Goal: Transaction & Acquisition: Obtain resource

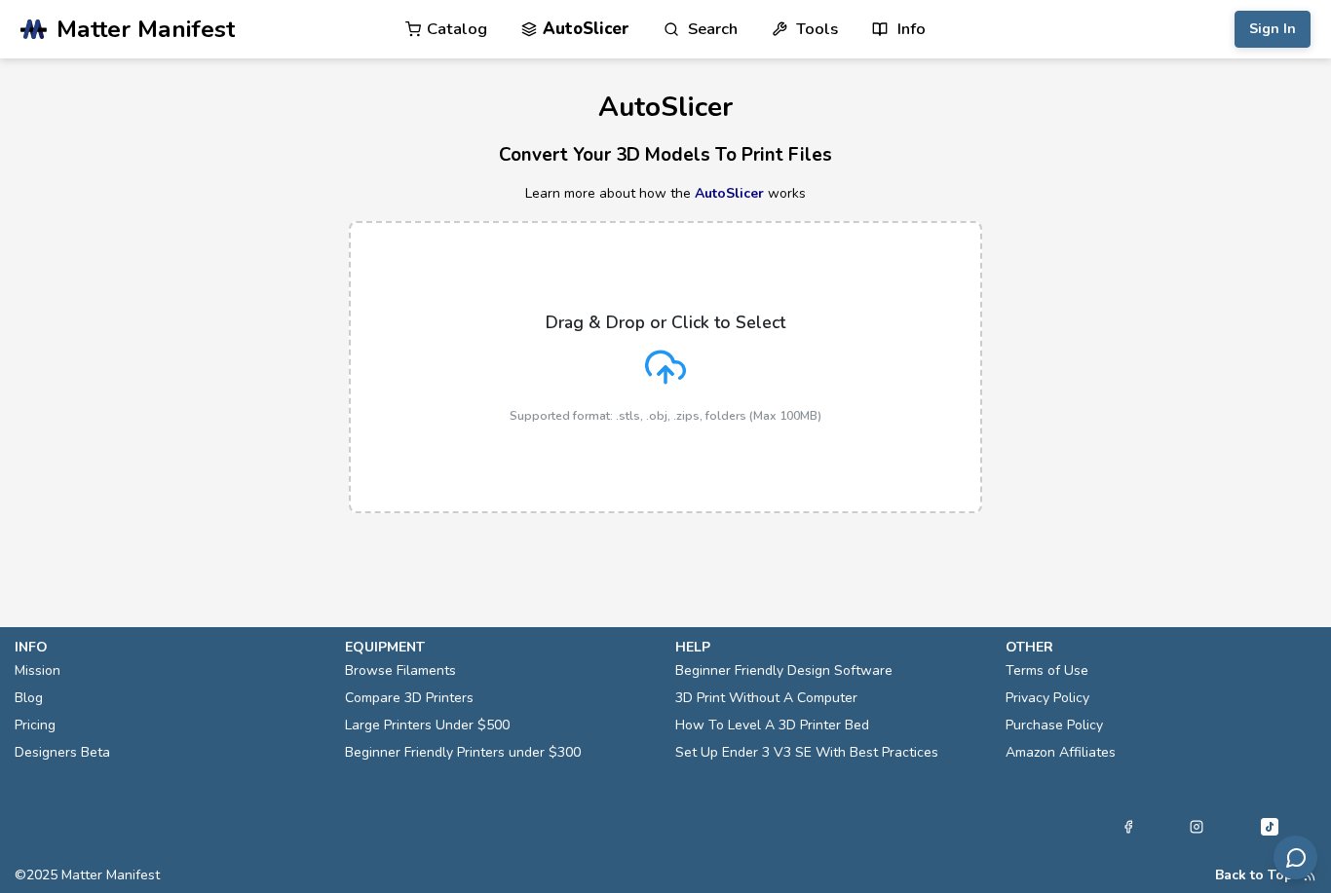
click at [674, 357] on icon at bounding box center [665, 367] width 41 height 41
click at [0, 0] on input "Drag & Drop or Click to Select Supported format: .stls, .obj, .zips, folders (M…" at bounding box center [0, 0] width 0 height 0
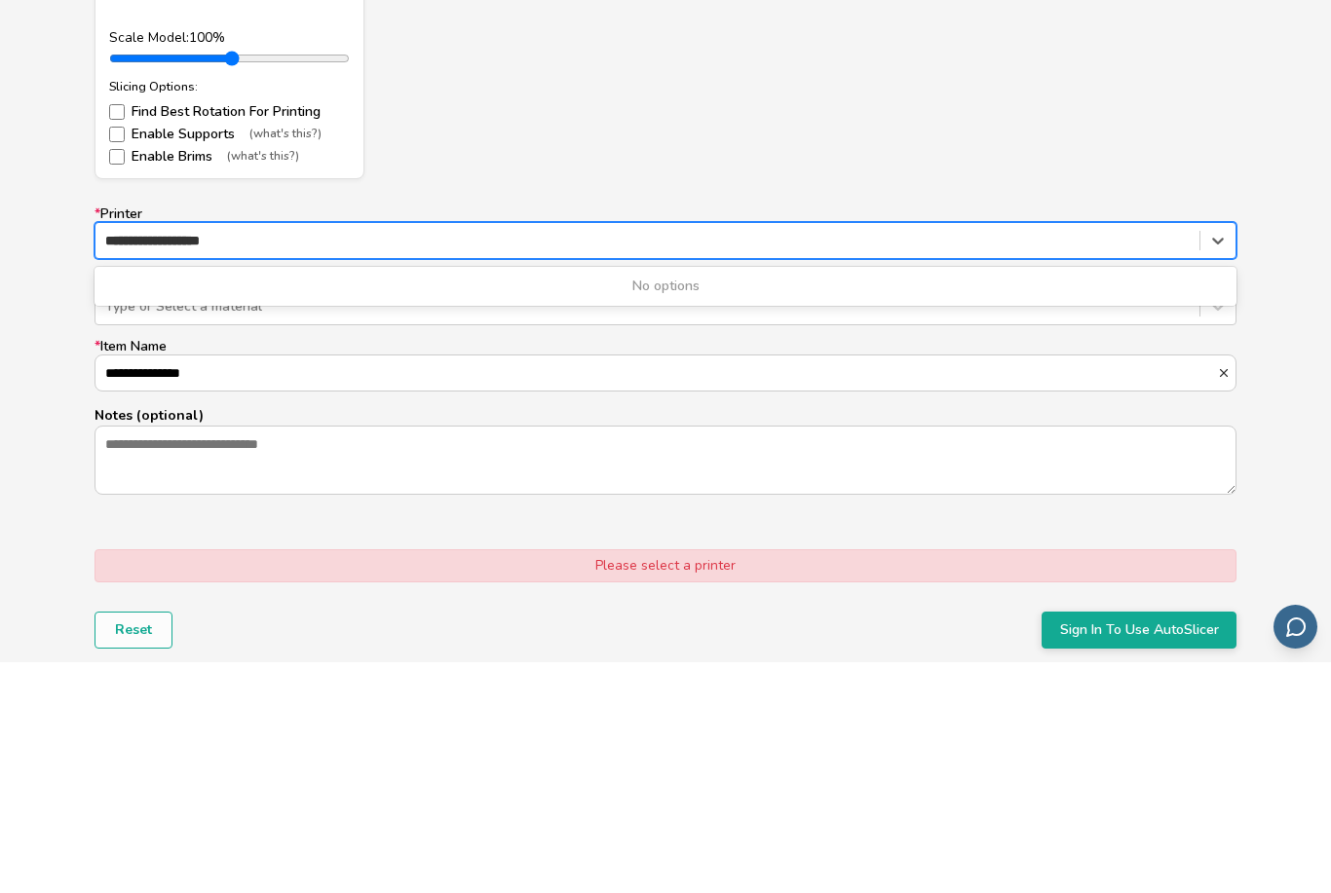
scroll to position [1677, 0]
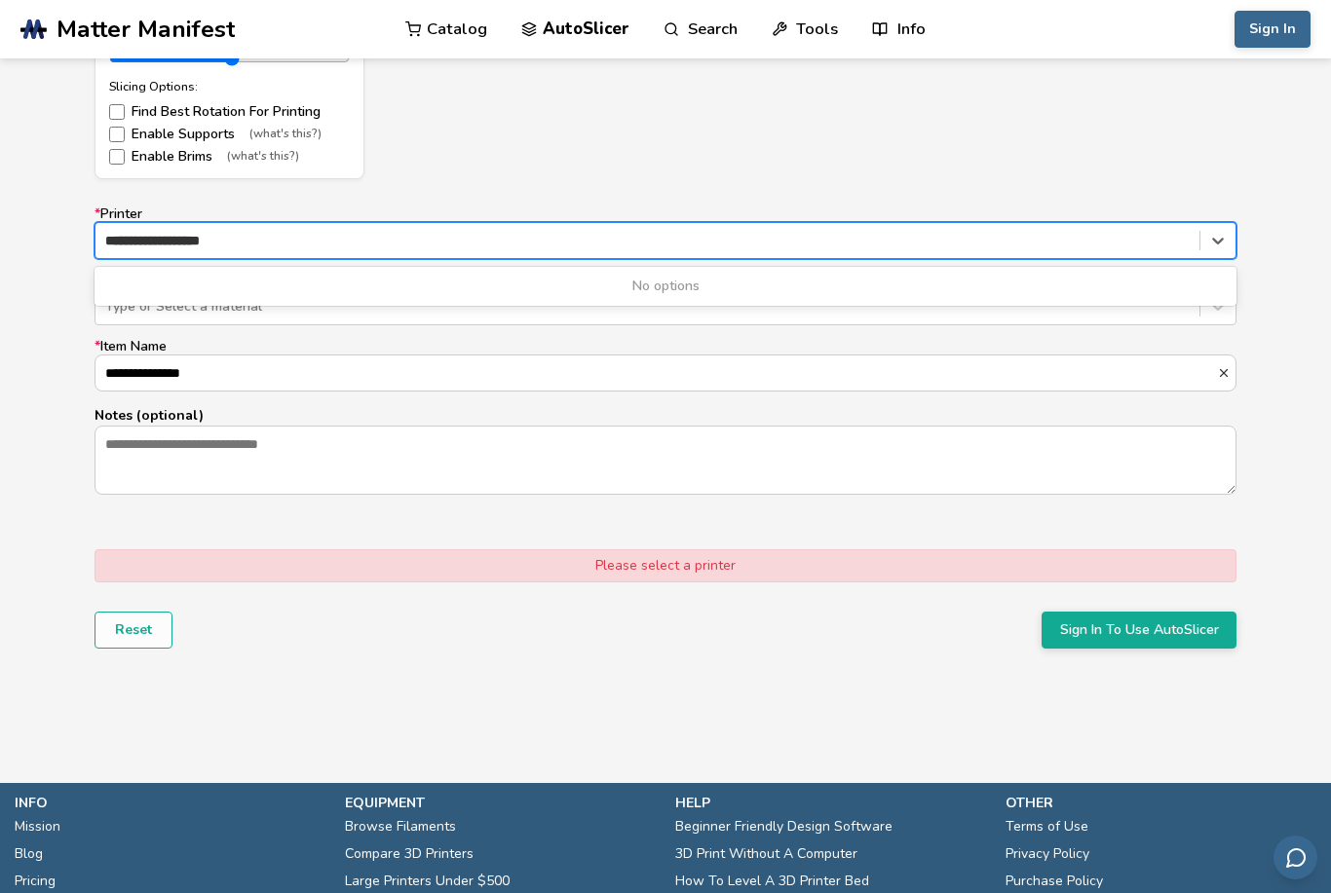
type input "**********"
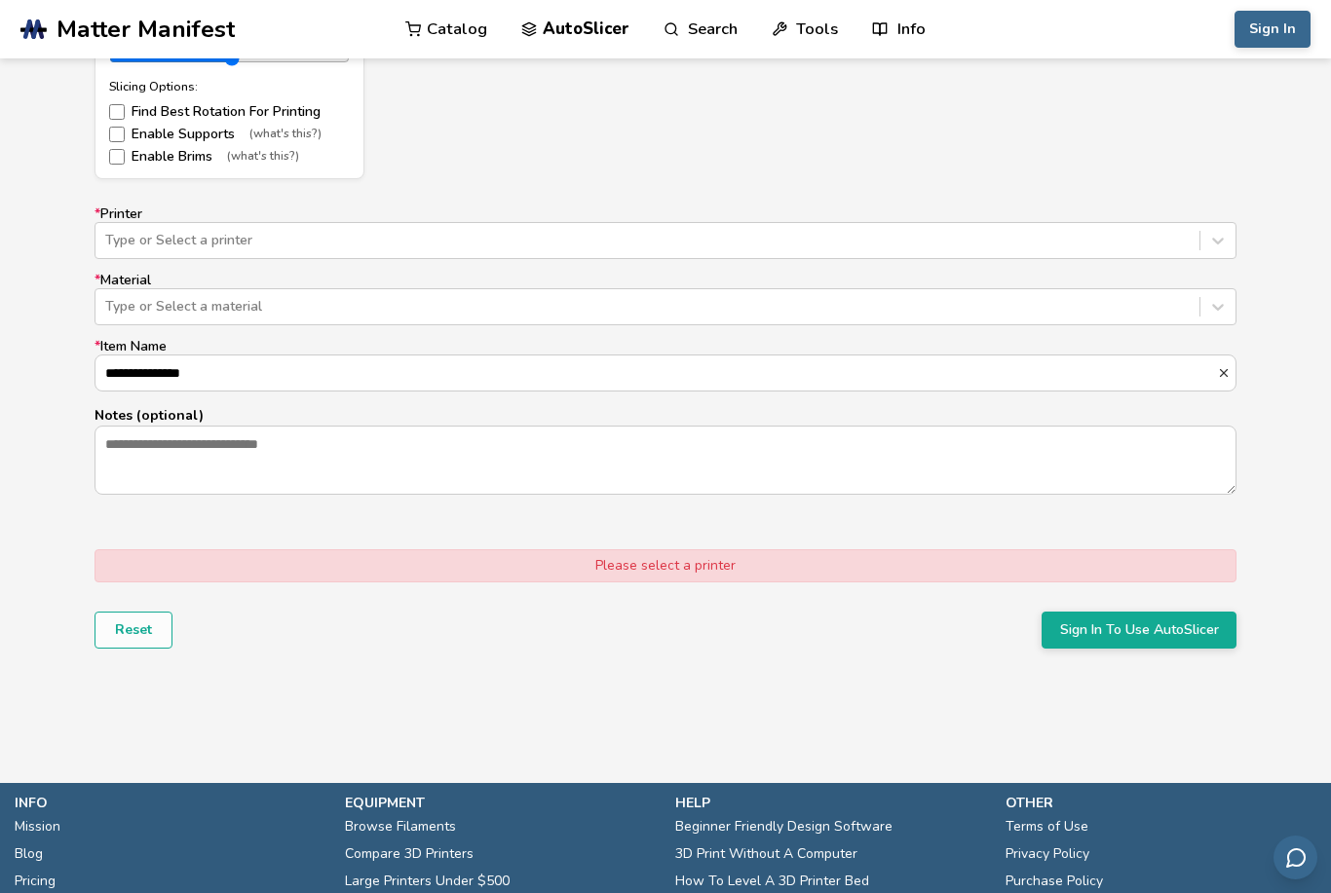
click at [632, 321] on div "**********" at bounding box center [665, 351] width 1142 height 288
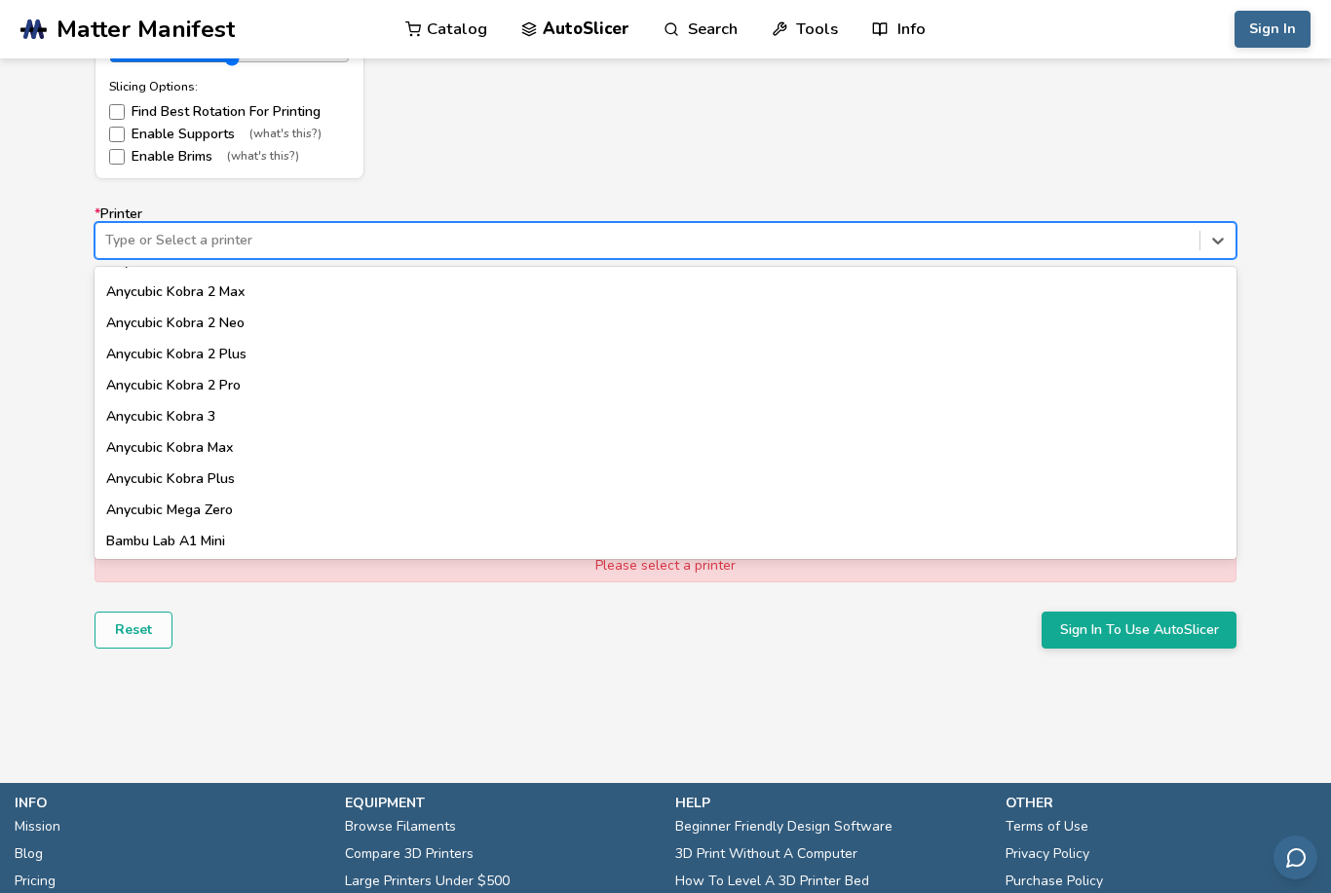
scroll to position [192, 0]
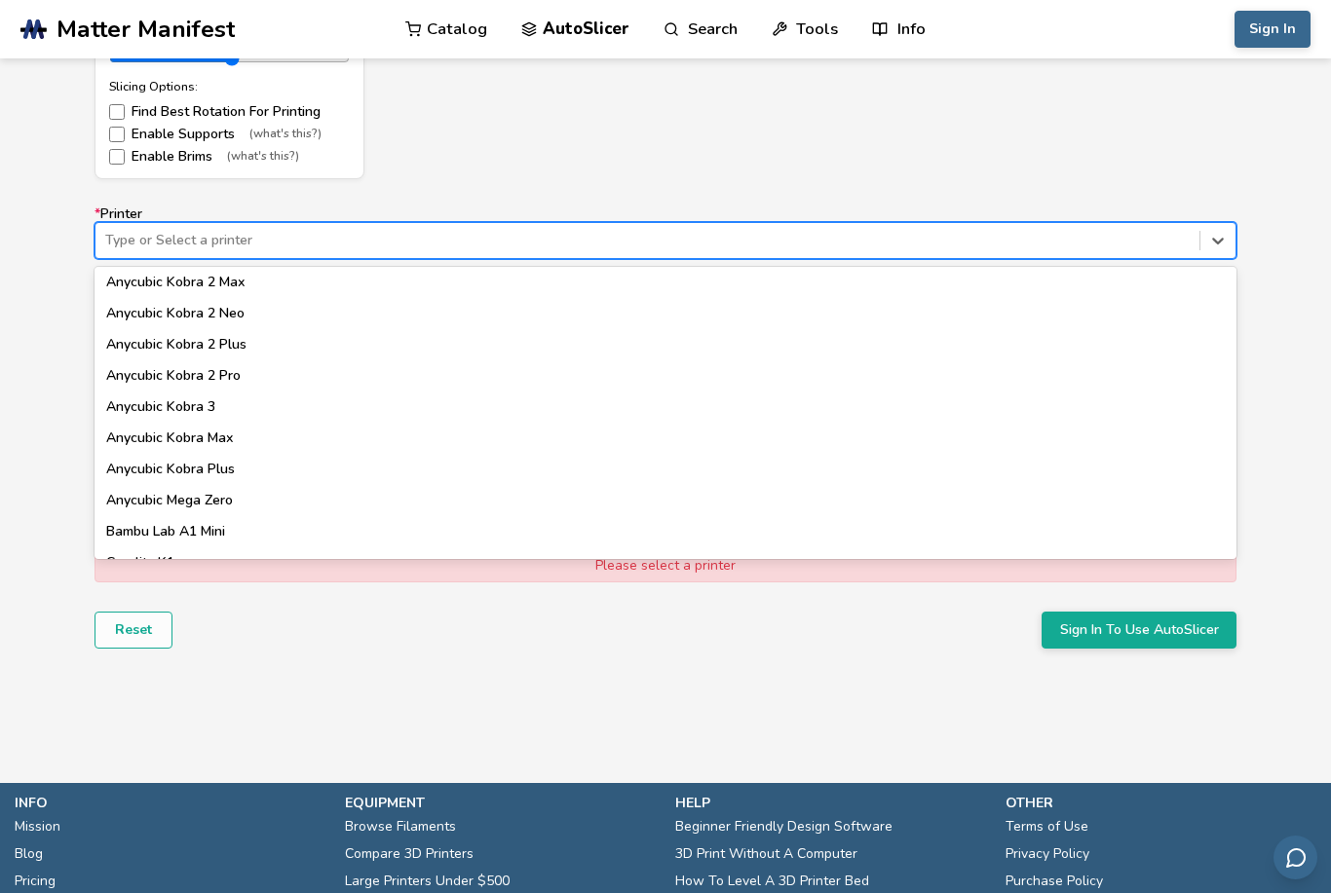
click at [209, 409] on div "Anycubic Kobra 3" at bounding box center [665, 407] width 1142 height 31
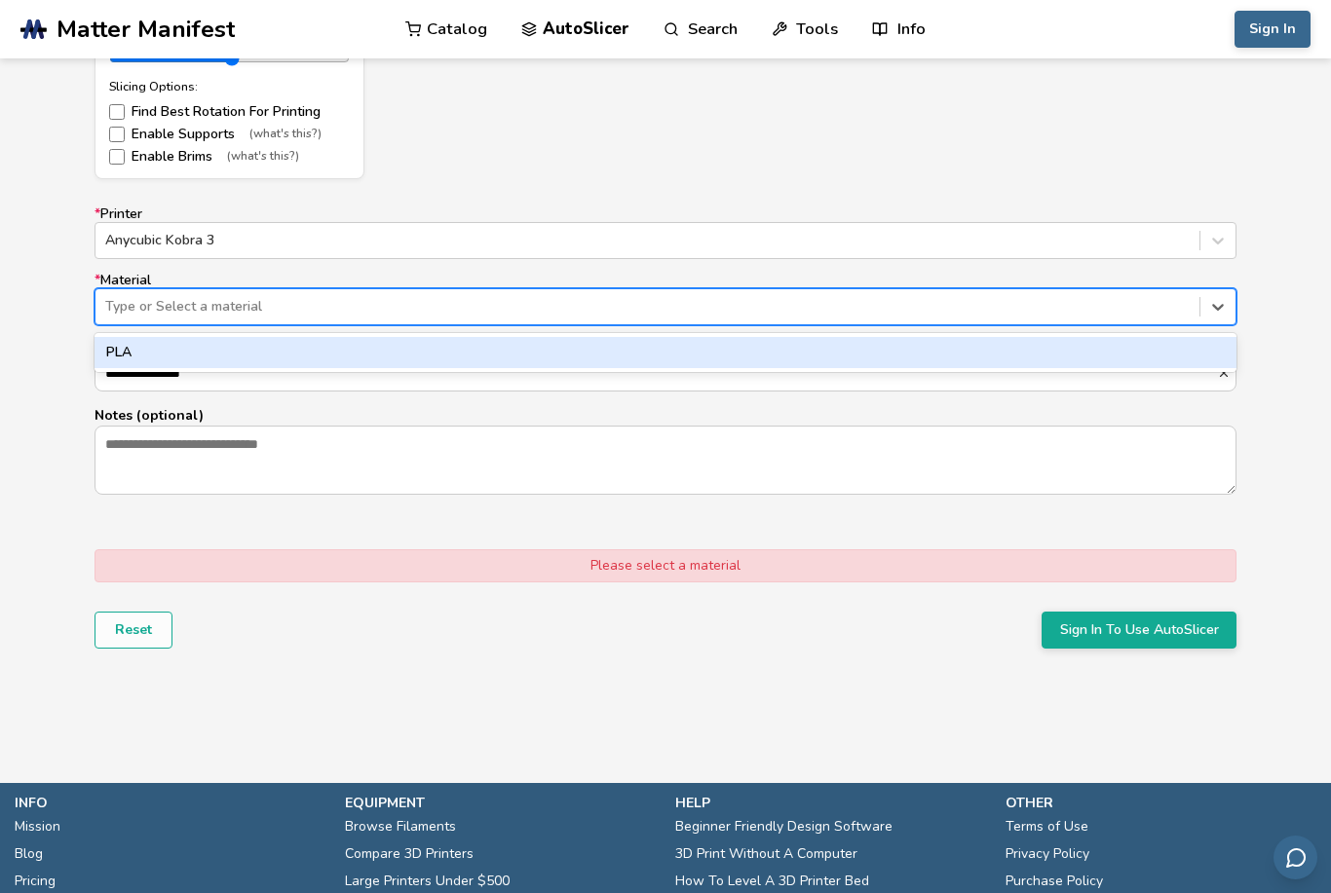
click at [480, 352] on div "PLA" at bounding box center [665, 352] width 1142 height 31
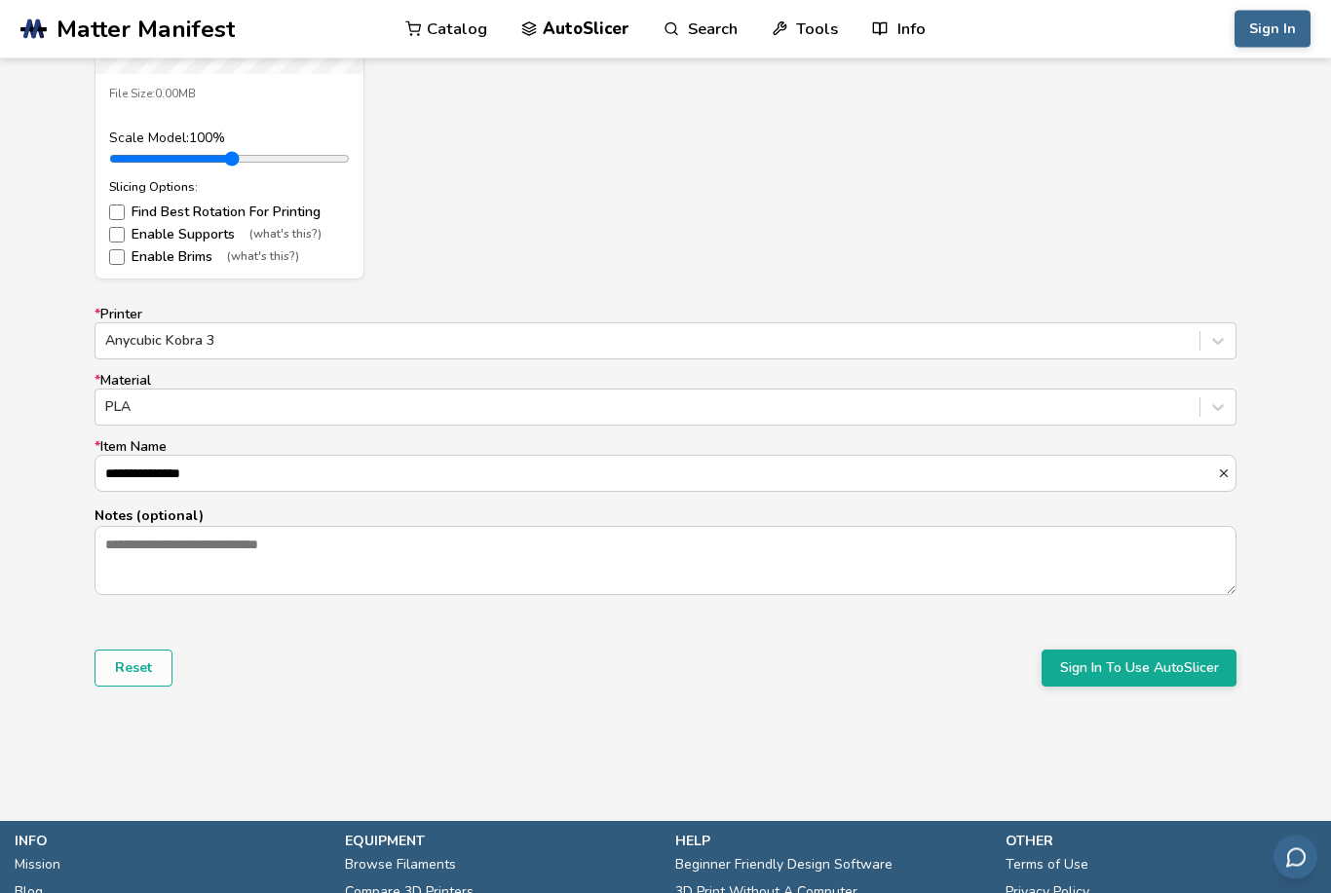
scroll to position [1589, 0]
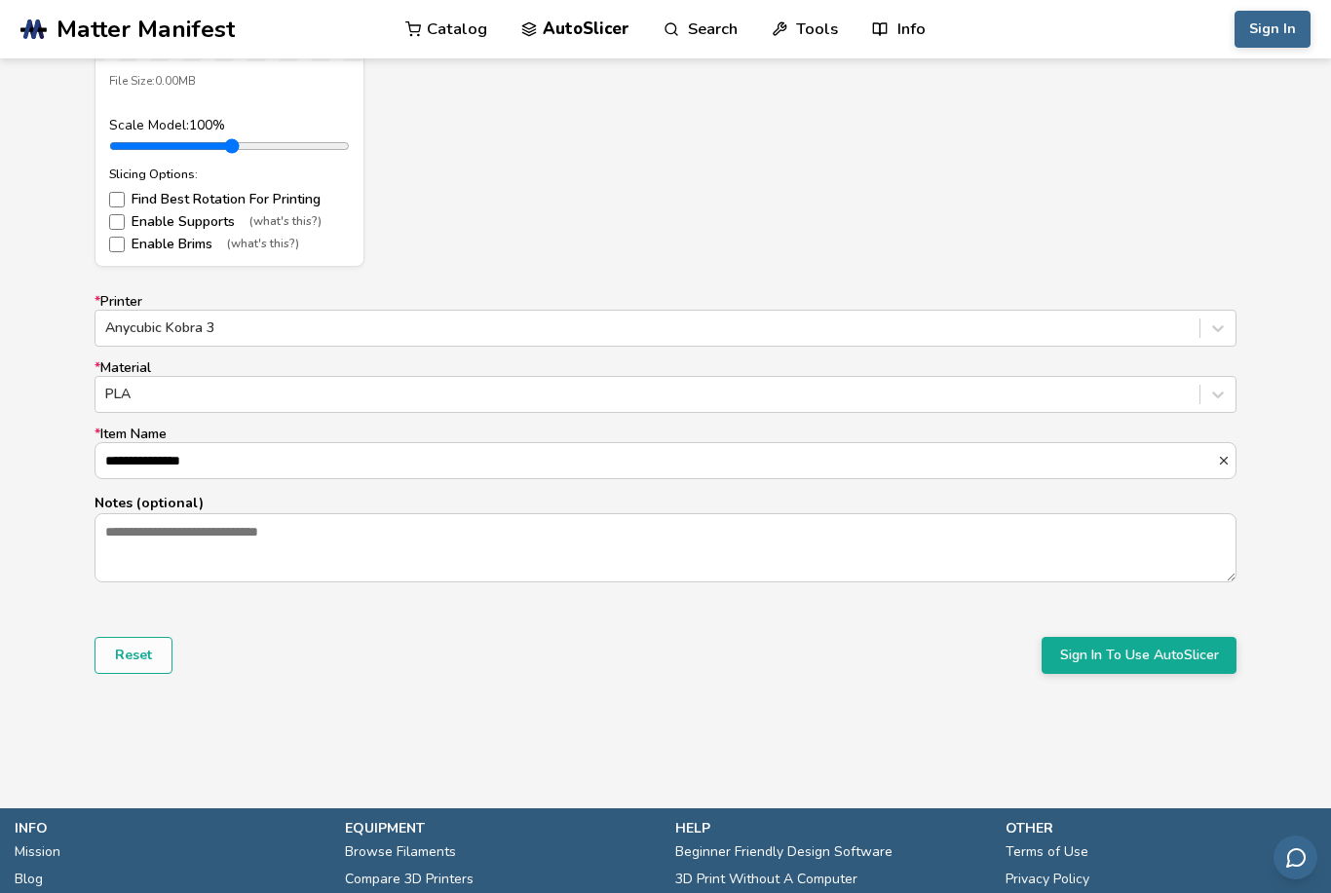
click at [1143, 661] on button "Sign In To Use AutoSlicer" at bounding box center [1138, 655] width 195 height 37
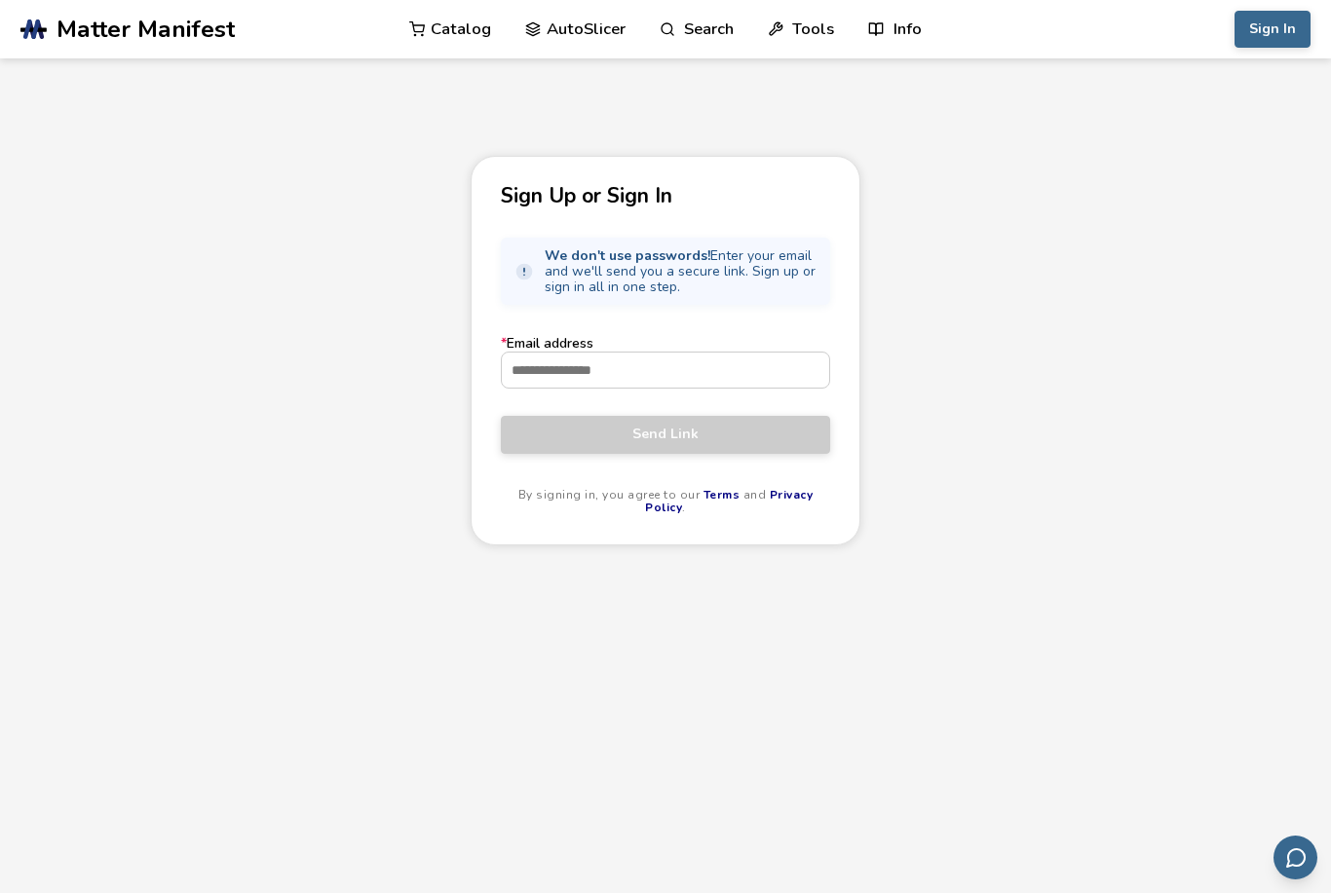
click at [764, 378] on input "* Email address" at bounding box center [665, 370] width 327 height 35
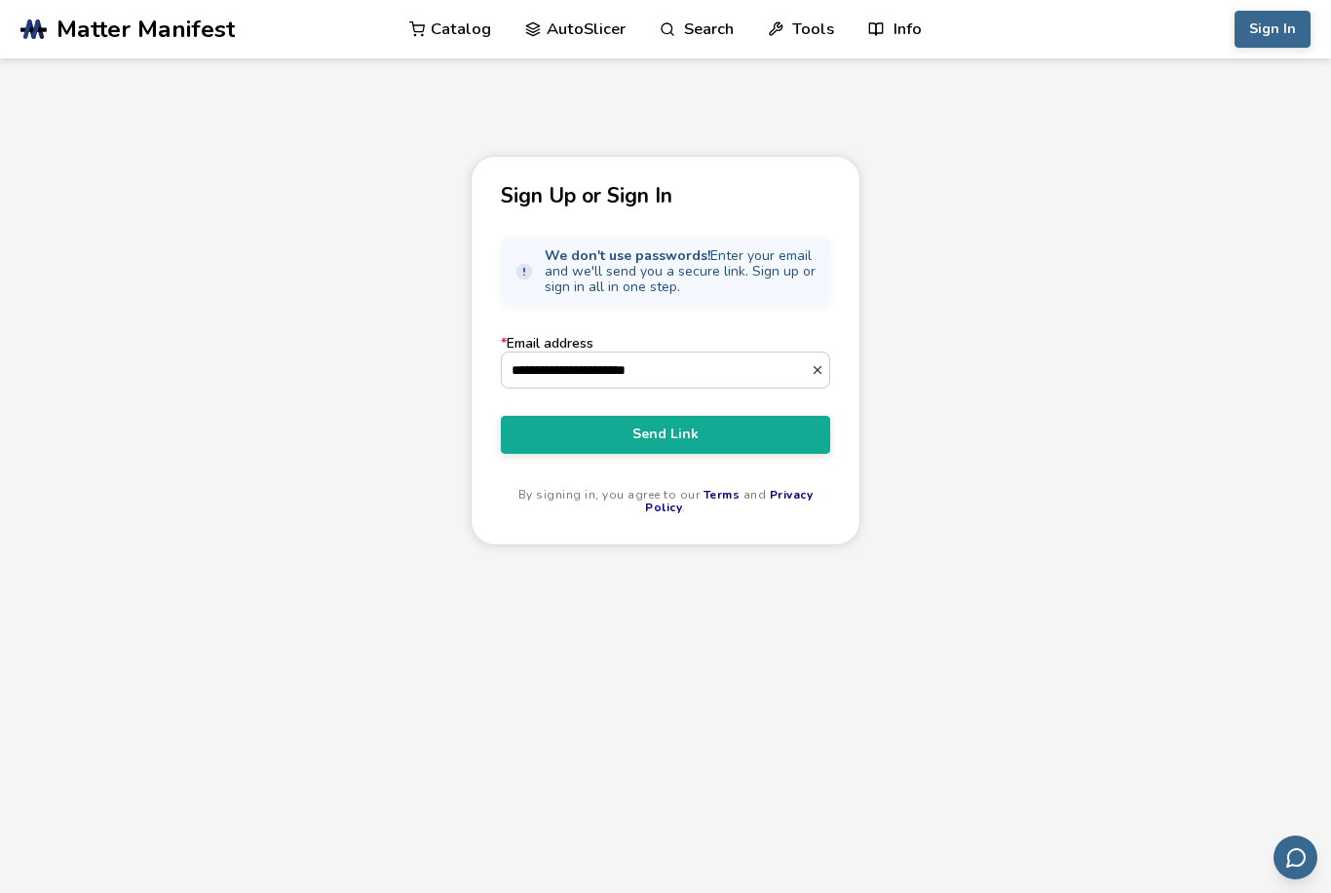
type input "**********"
click at [680, 437] on span "Send Link" at bounding box center [665, 435] width 300 height 16
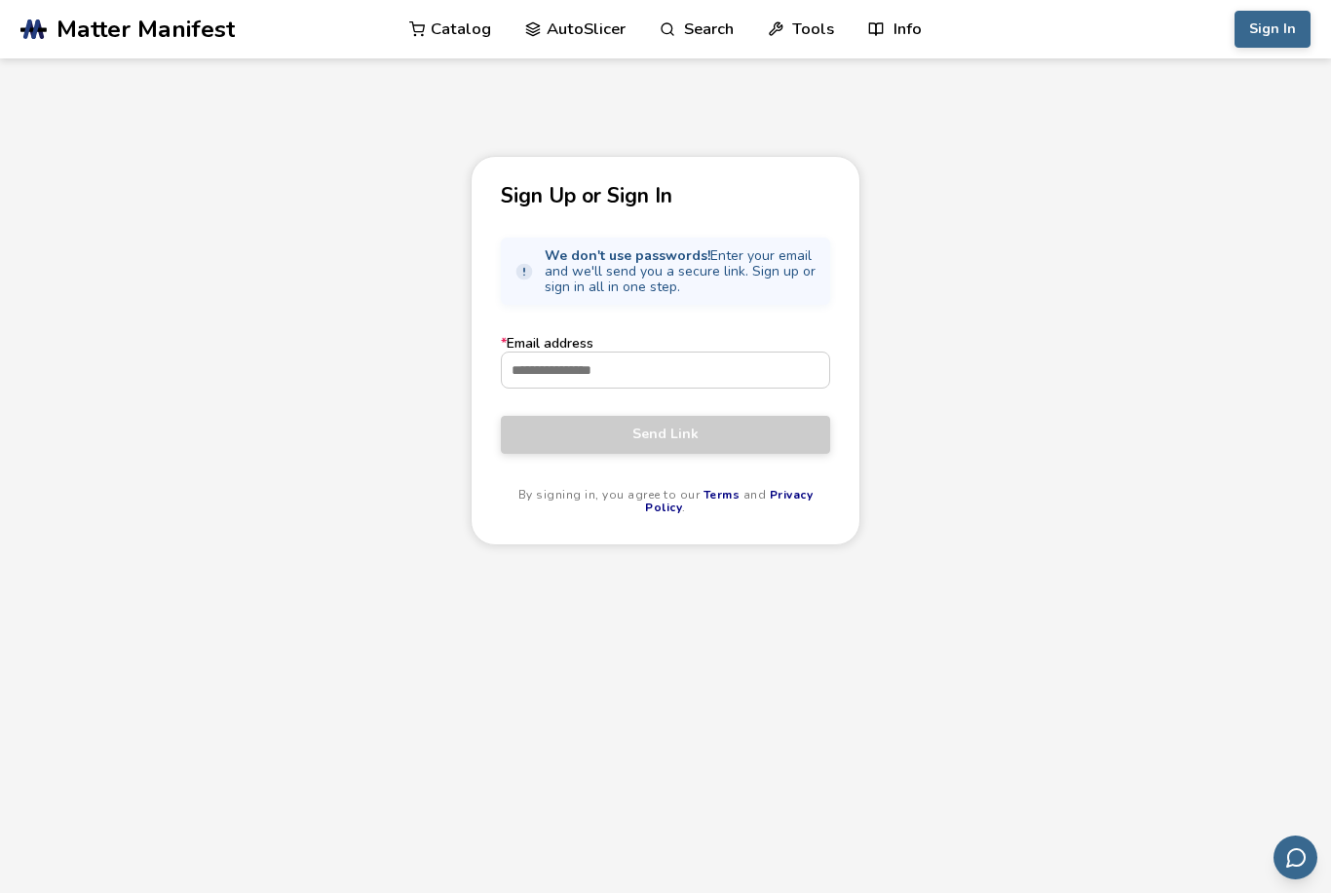
click at [725, 376] on input "* Email address" at bounding box center [665, 370] width 327 height 35
click at [707, 377] on input "* Email address" at bounding box center [665, 370] width 327 height 35
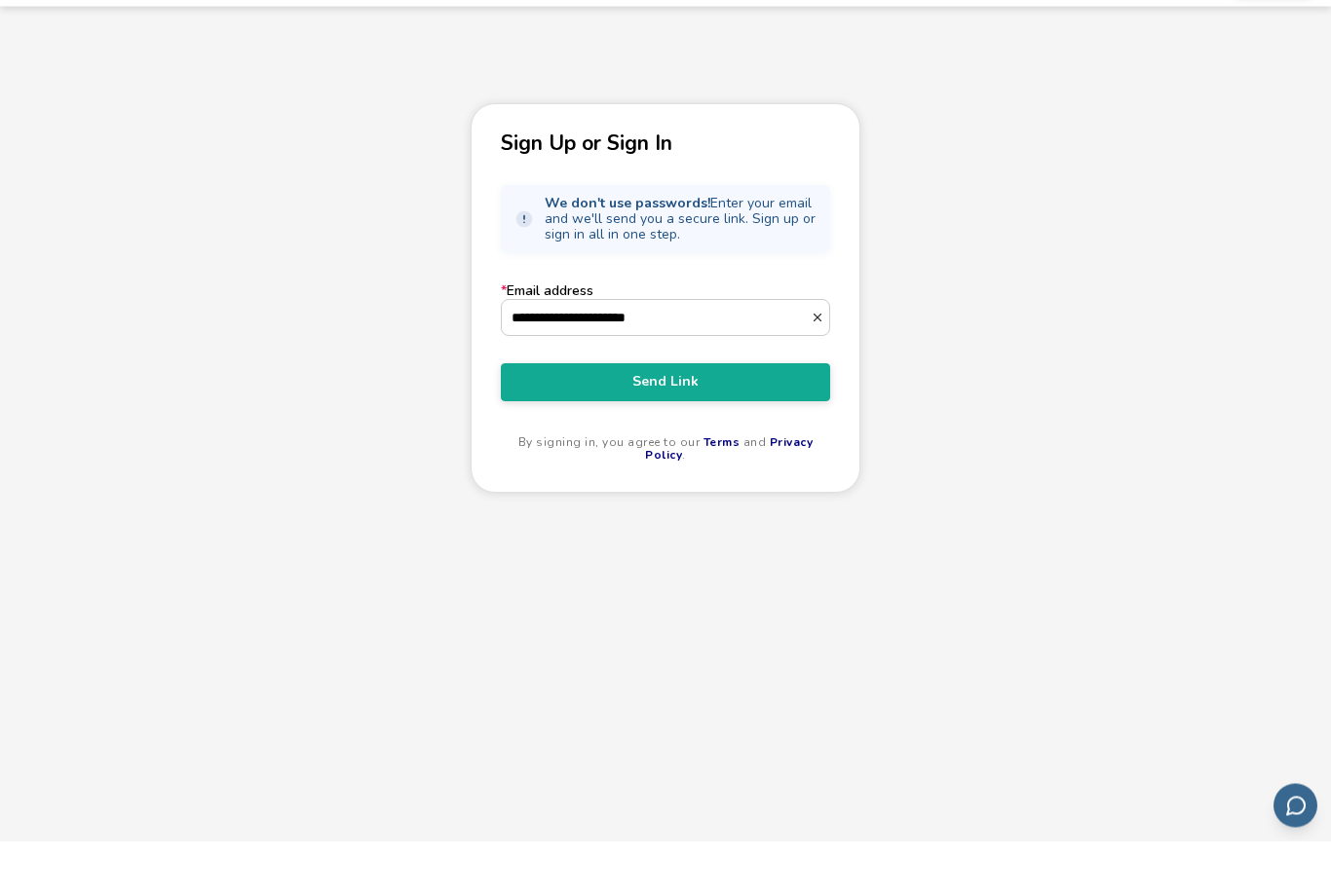
type input "**********"
click at [674, 416] on button "Send Link" at bounding box center [665, 434] width 329 height 37
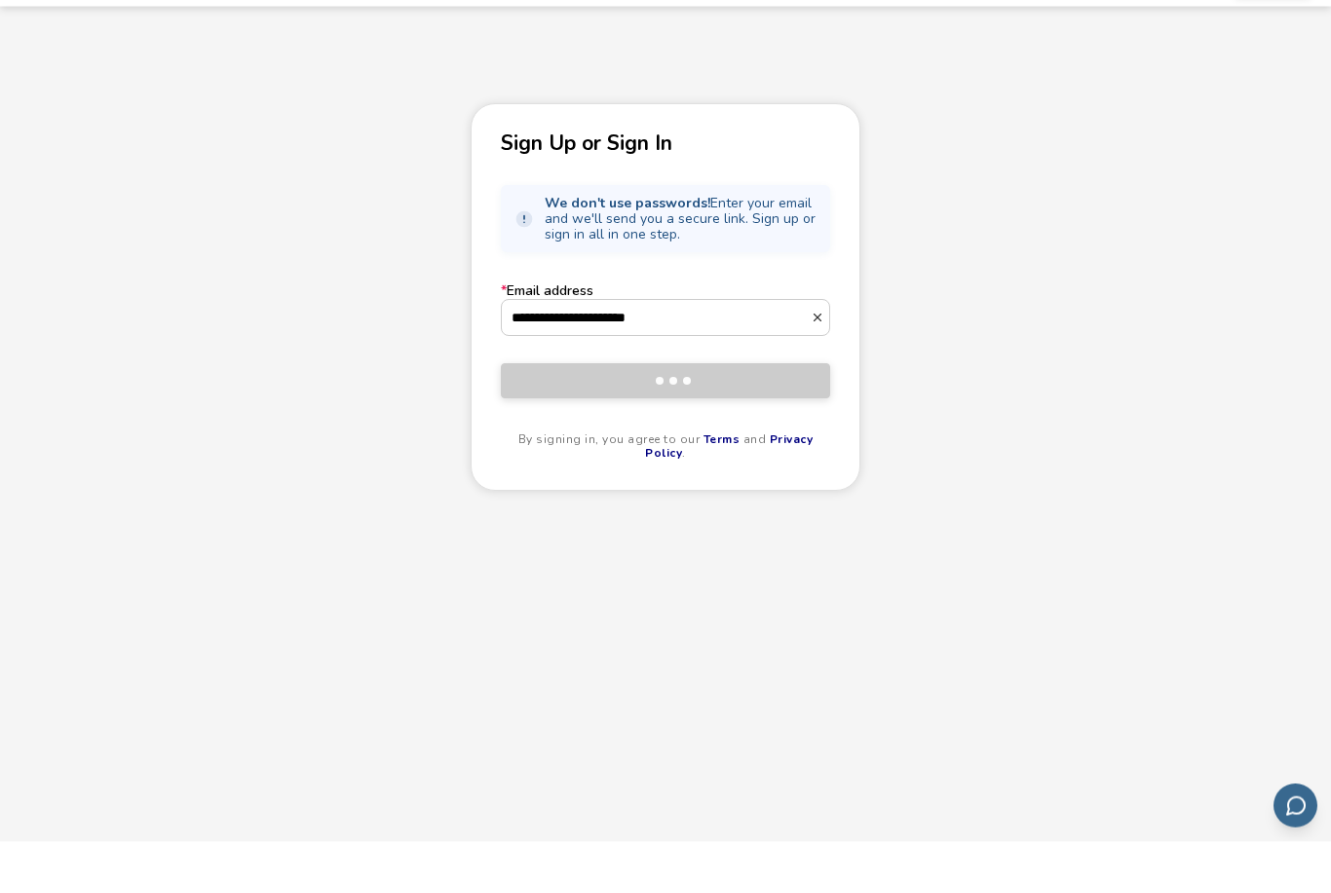
scroll to position [53, 0]
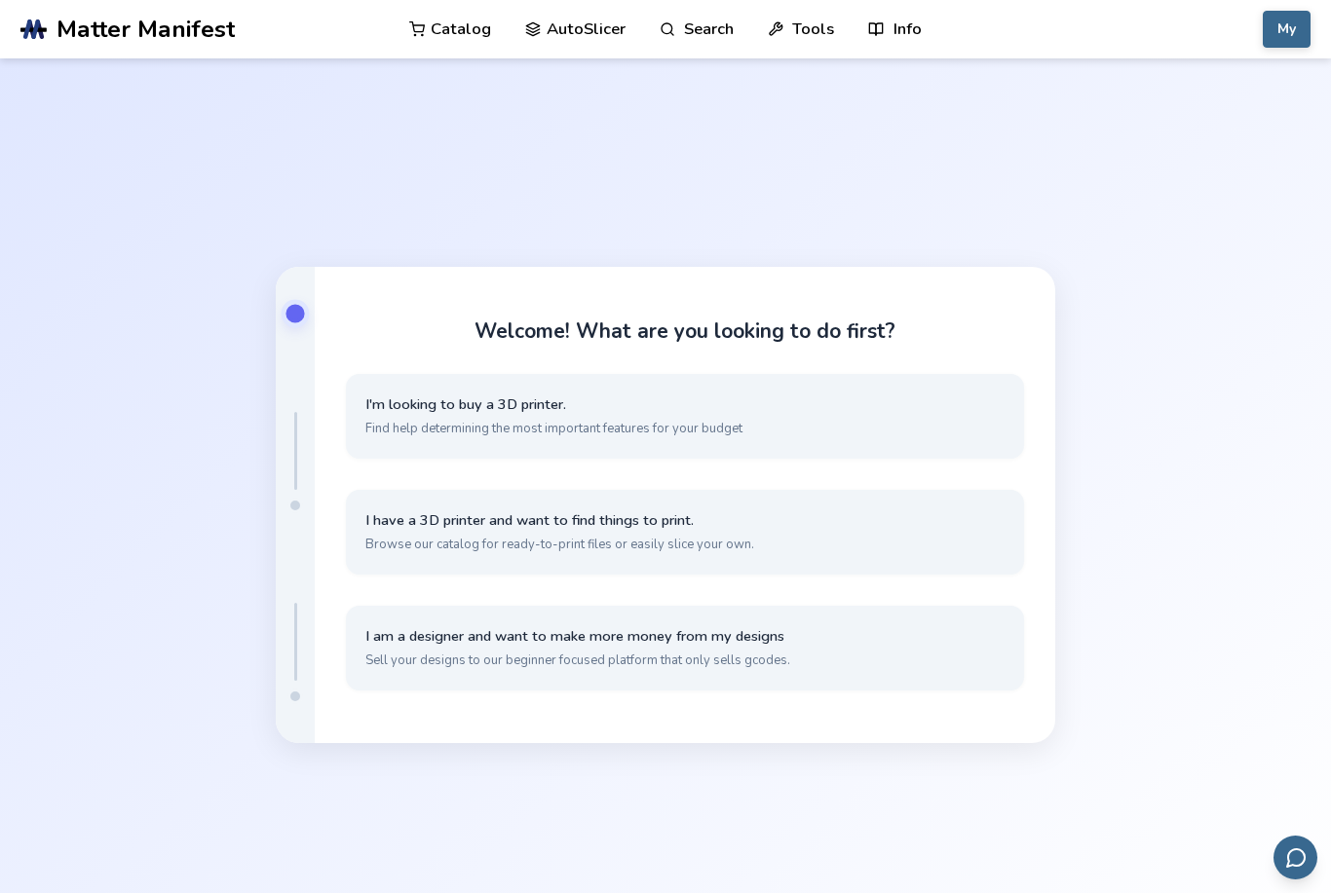
click at [690, 553] on span "Browse our catalog for ready-to-print files or easily slice your own." at bounding box center [684, 545] width 639 height 18
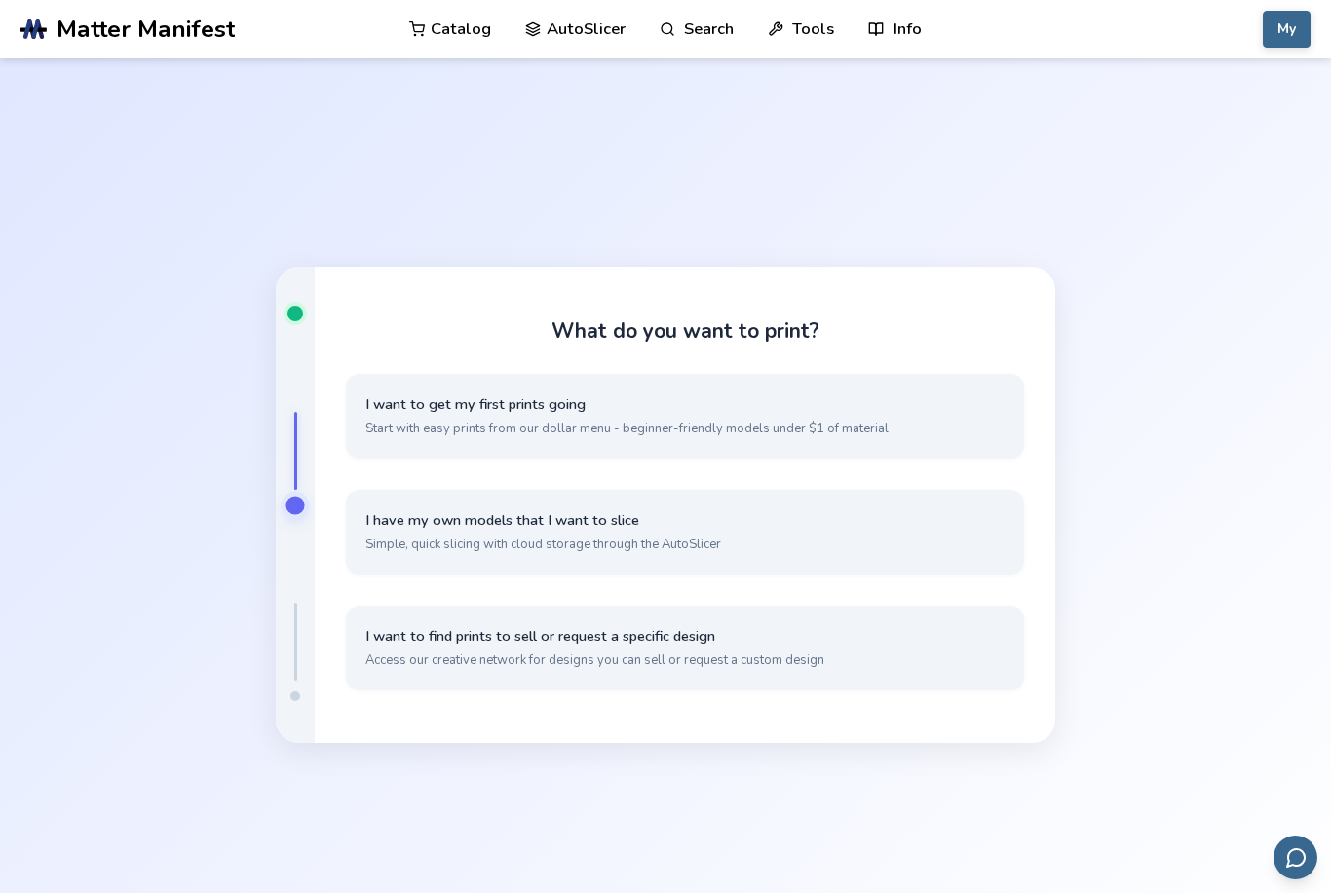
click at [669, 553] on span "Simple, quick slicing with cloud storage through the AutoSlicer" at bounding box center [684, 545] width 639 height 18
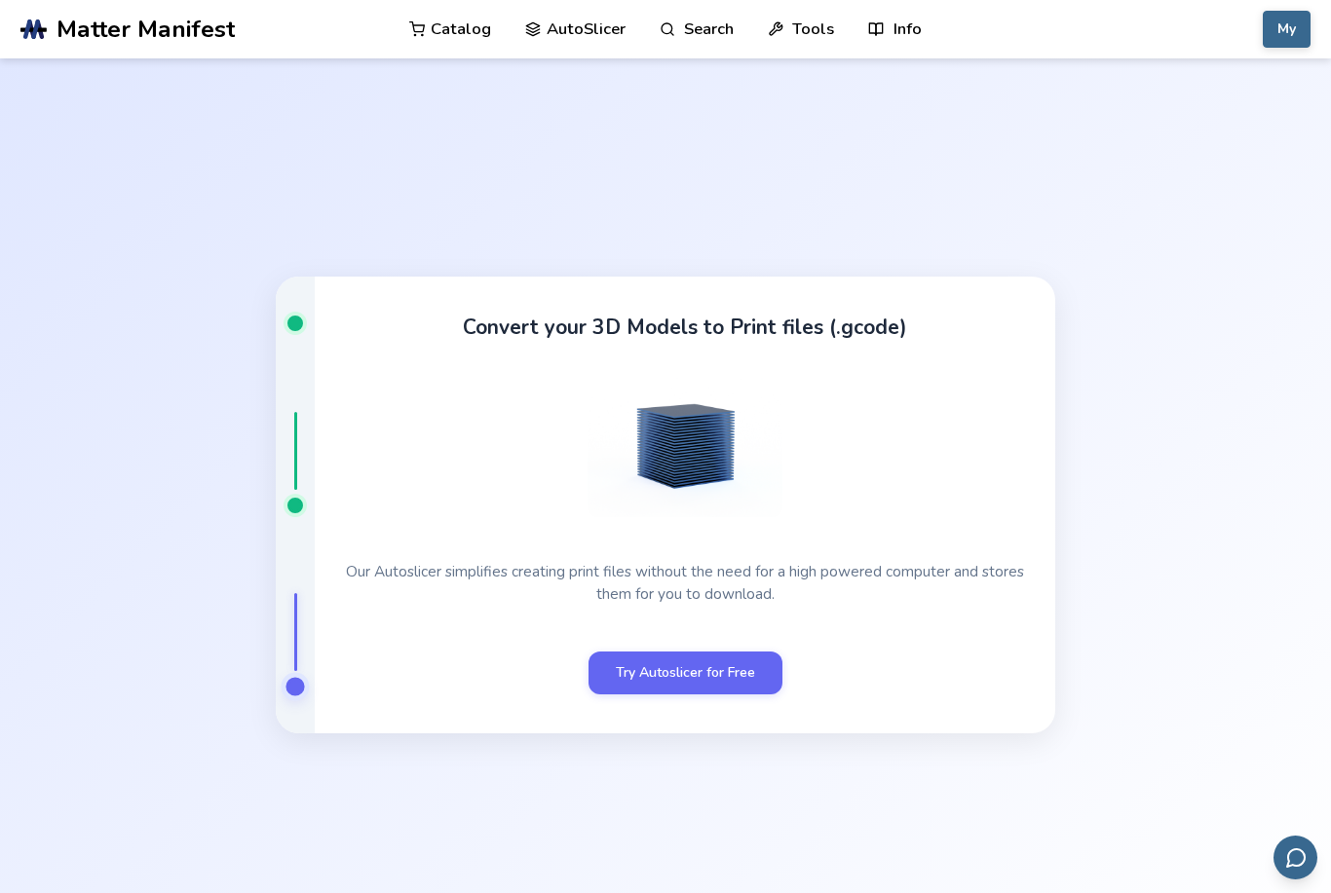
click at [722, 695] on link "Try Autoslicer for Free" at bounding box center [685, 673] width 194 height 43
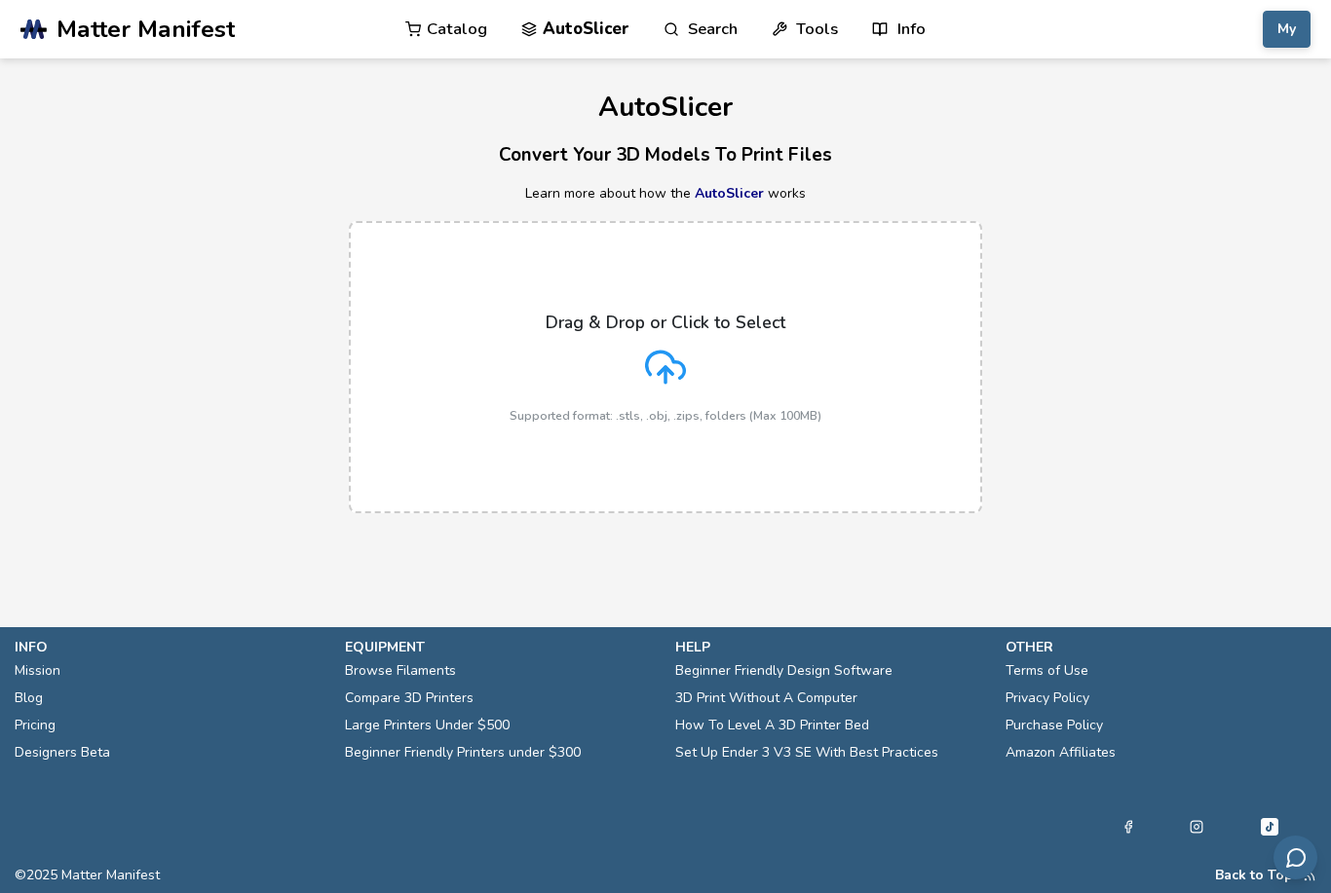
click at [672, 386] on div "Drag & Drop or Click to Select Supported format: .stls, .obj, .zips, folders (M…" at bounding box center [666, 368] width 312 height 110
click at [0, 0] on input "Drag & Drop or Click to Select Supported format: .stls, .obj, .zips, folders (M…" at bounding box center [0, 0] width 0 height 0
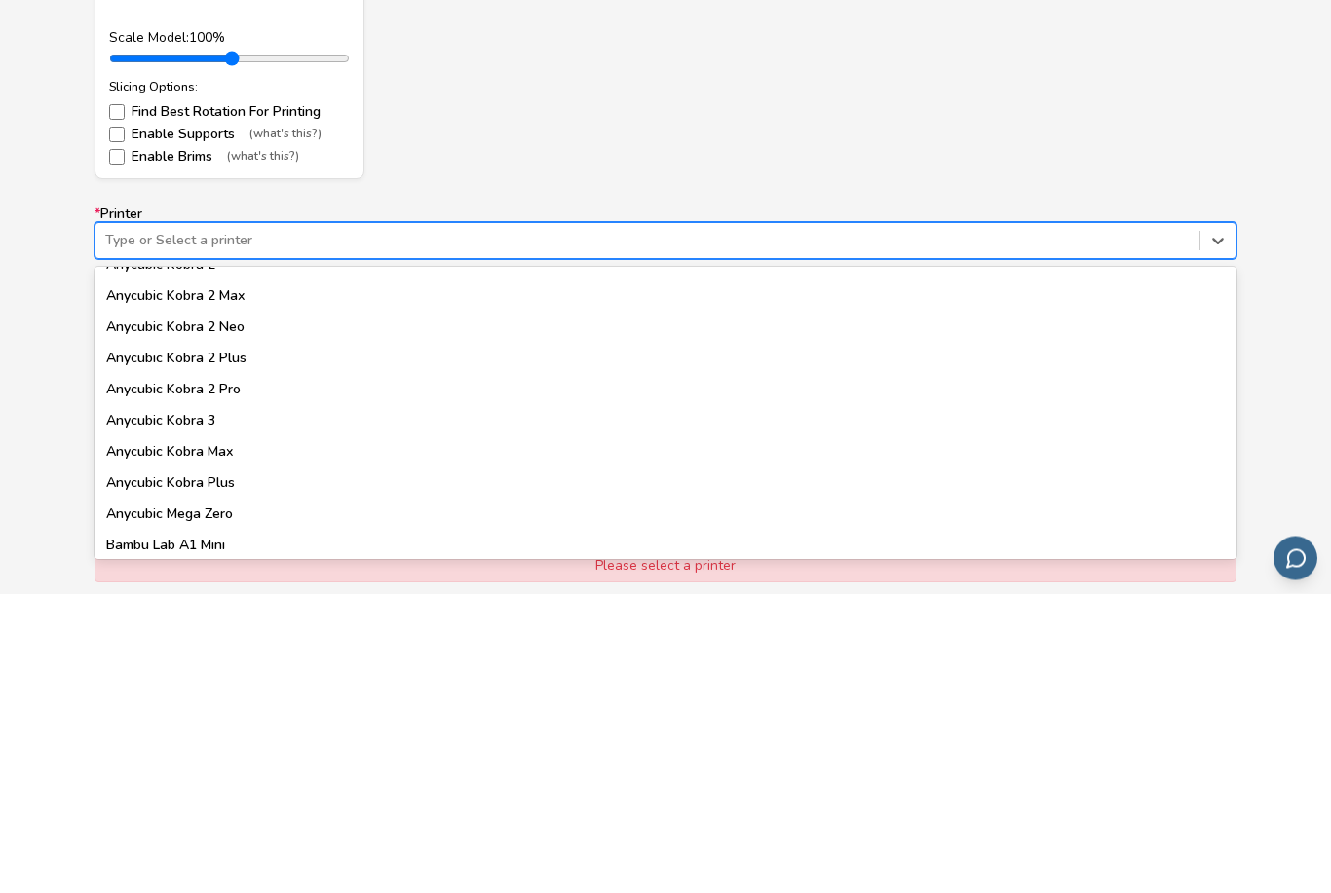
scroll to position [192, 0]
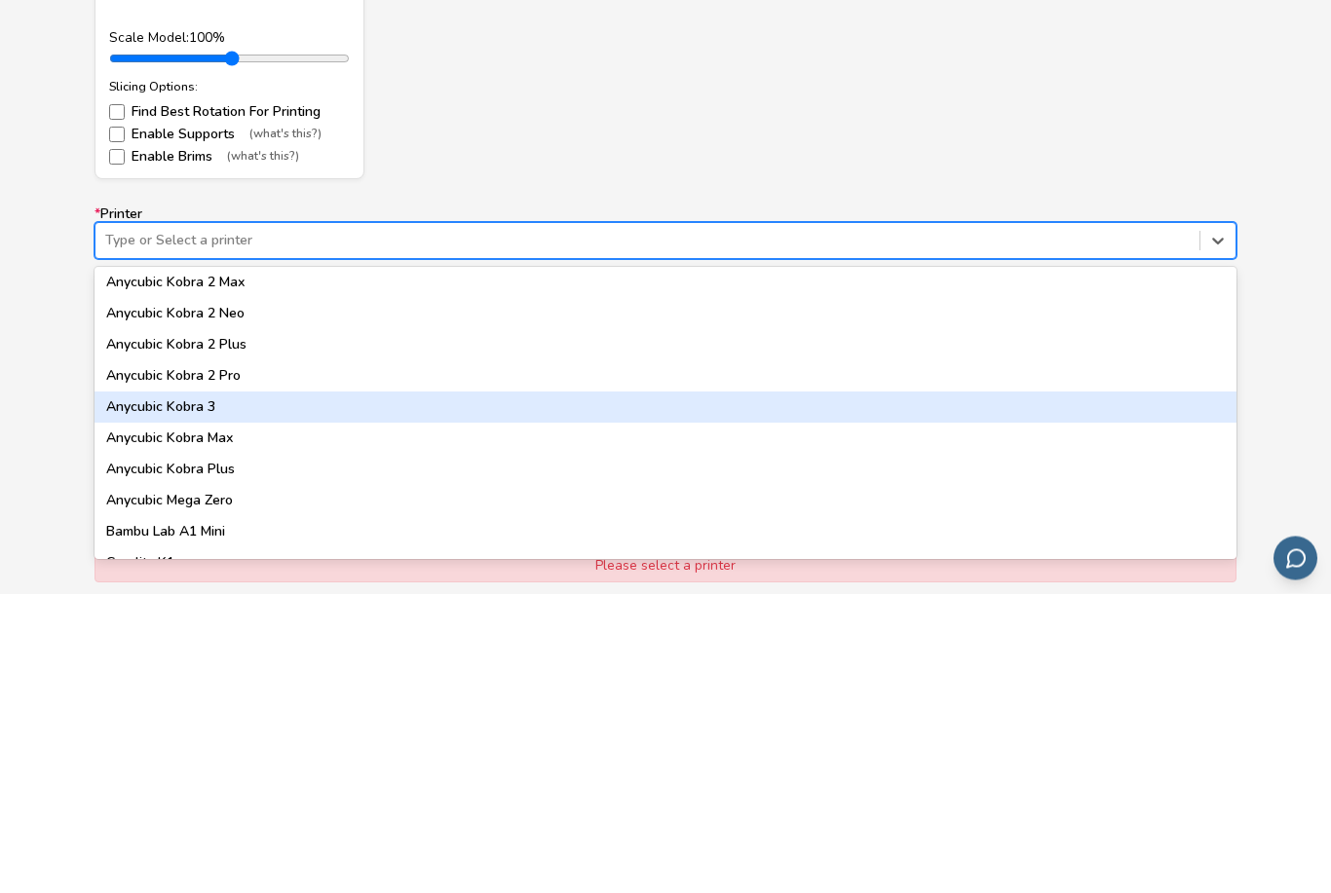
click at [211, 692] on div "Anycubic Kobra 3" at bounding box center [665, 707] width 1142 height 31
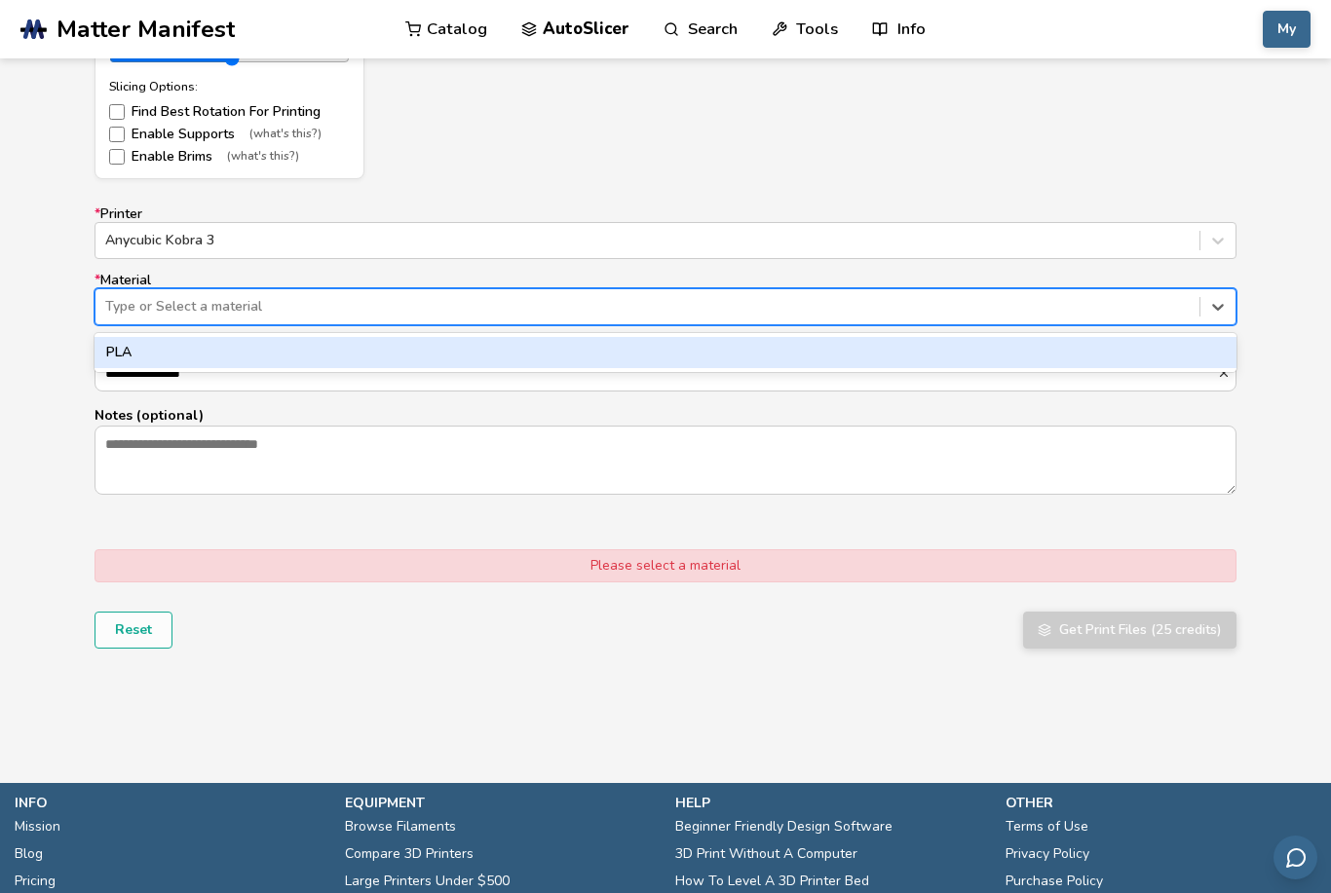
click at [524, 350] on div "PLA" at bounding box center [665, 352] width 1142 height 31
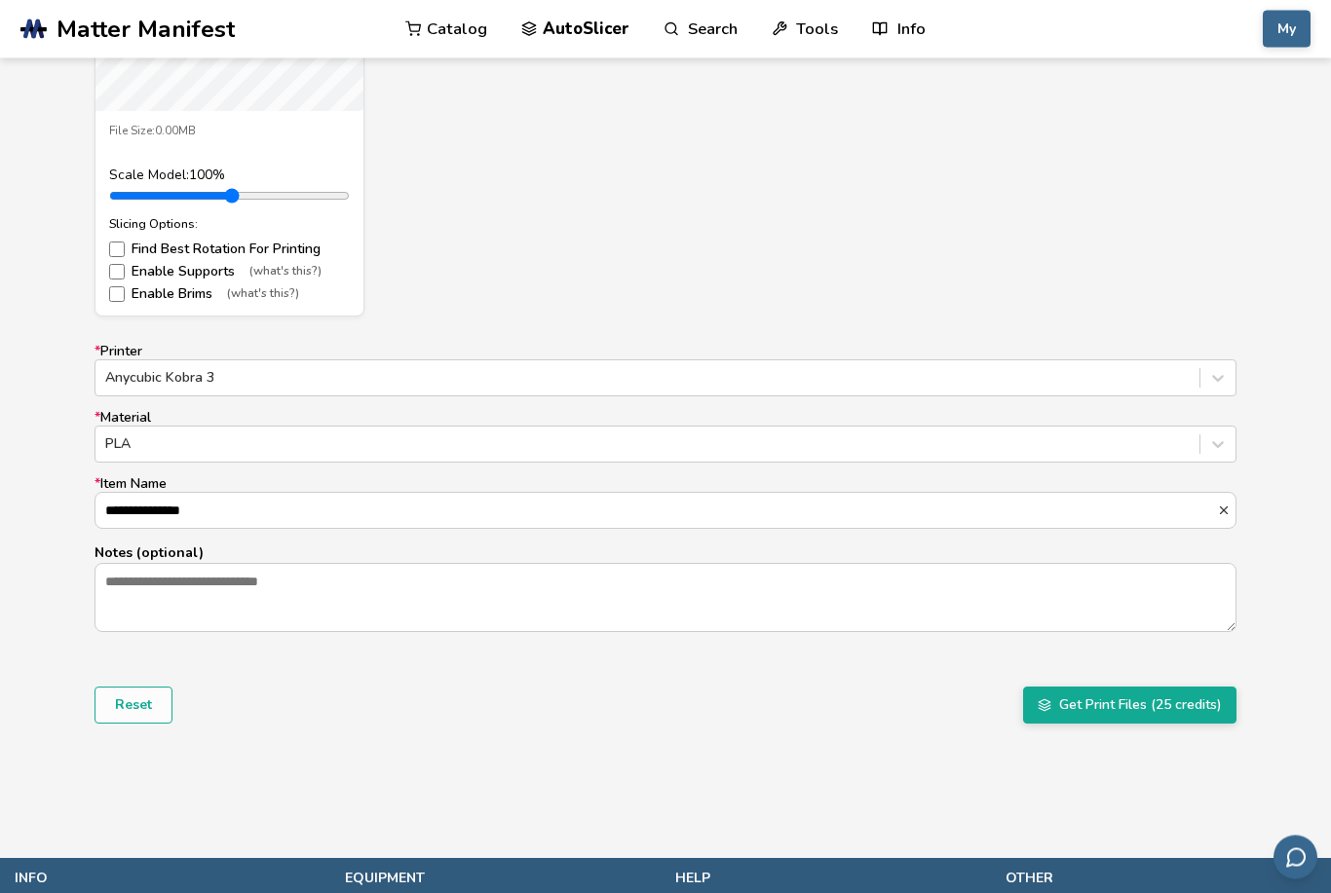
scroll to position [1541, 0]
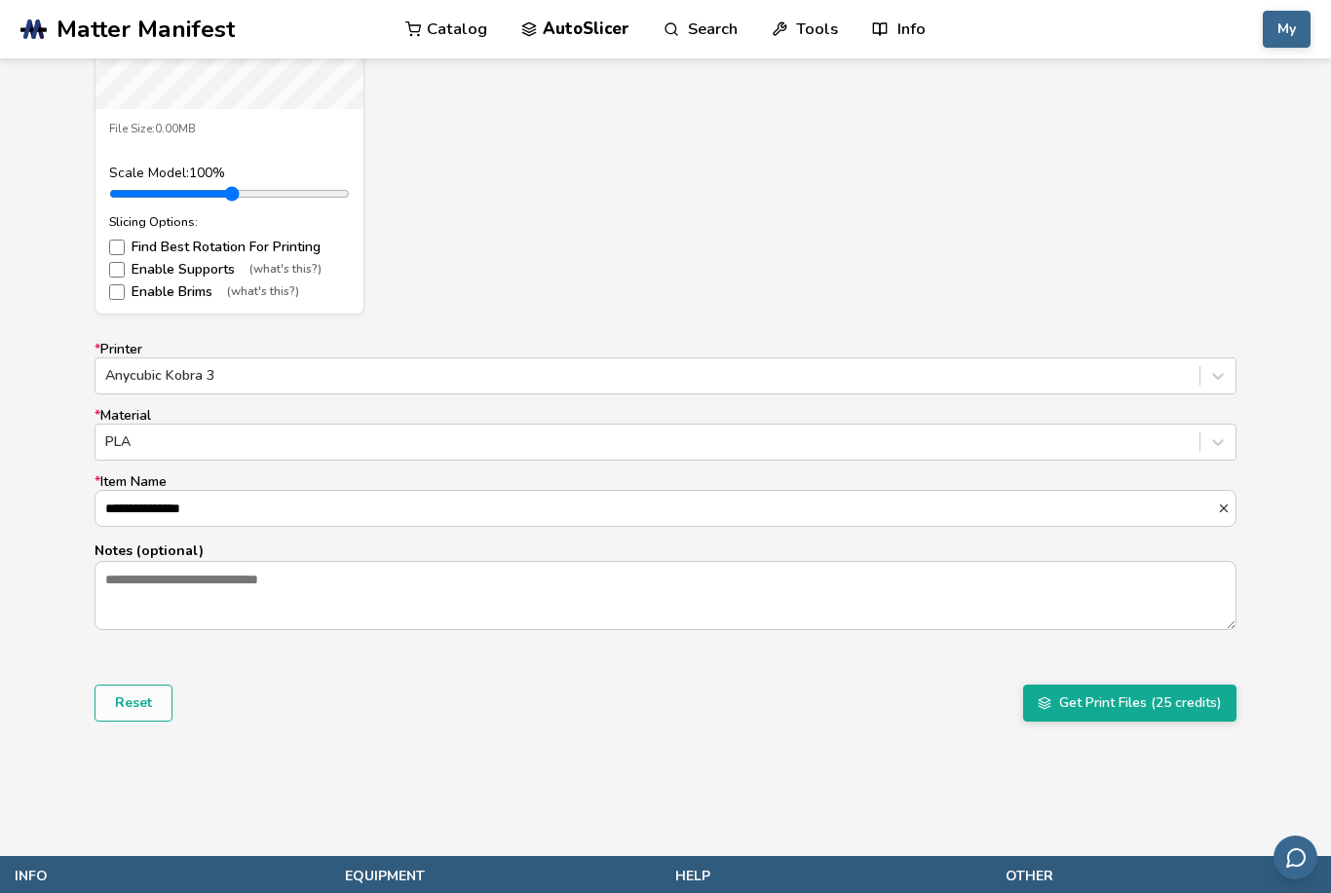
click at [1138, 710] on button "Get Print Files (25 credits)" at bounding box center [1129, 703] width 213 height 37
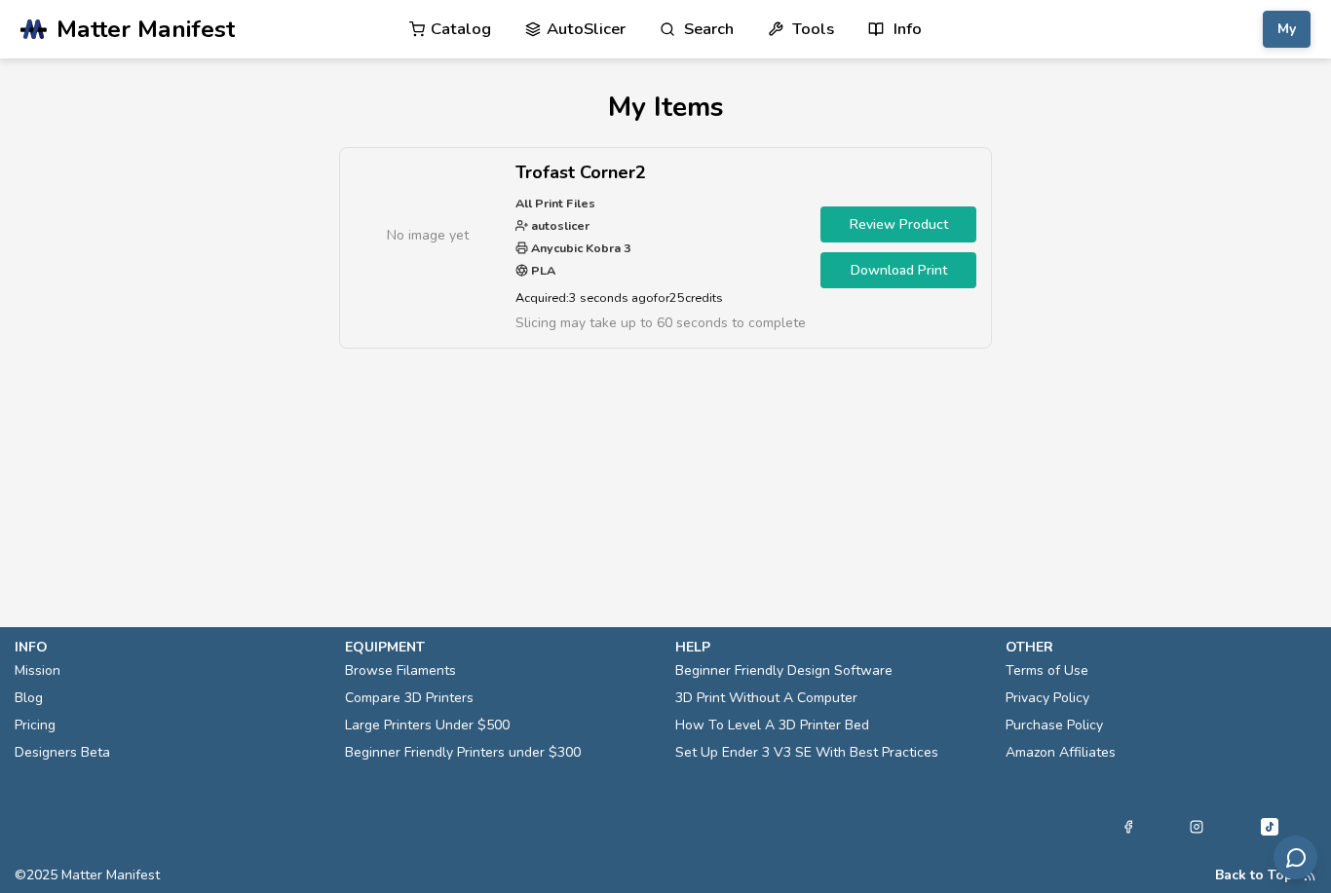
click at [909, 228] on link "Review Product" at bounding box center [898, 225] width 156 height 36
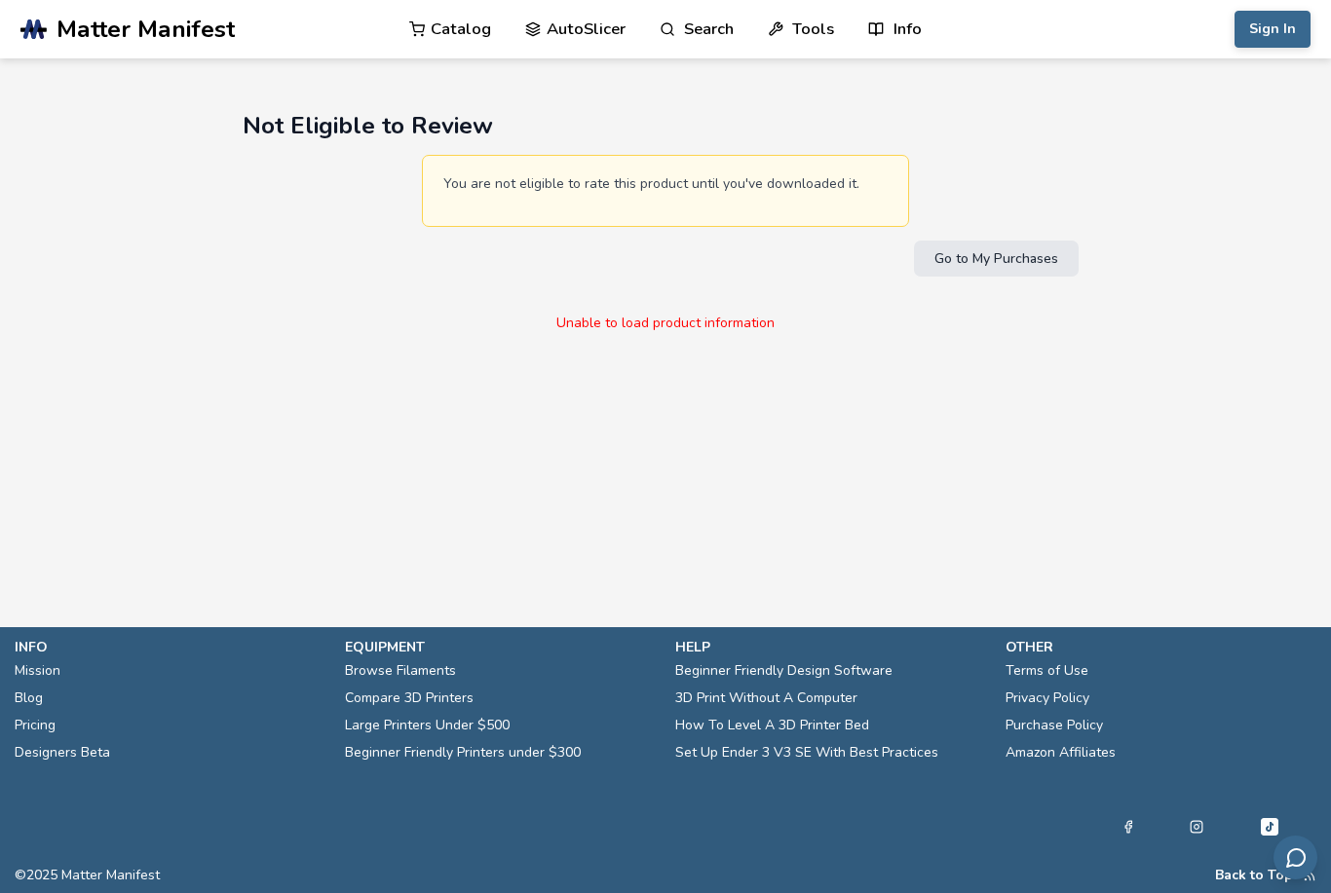
click at [1015, 262] on button "Go to My Purchases" at bounding box center [996, 259] width 165 height 36
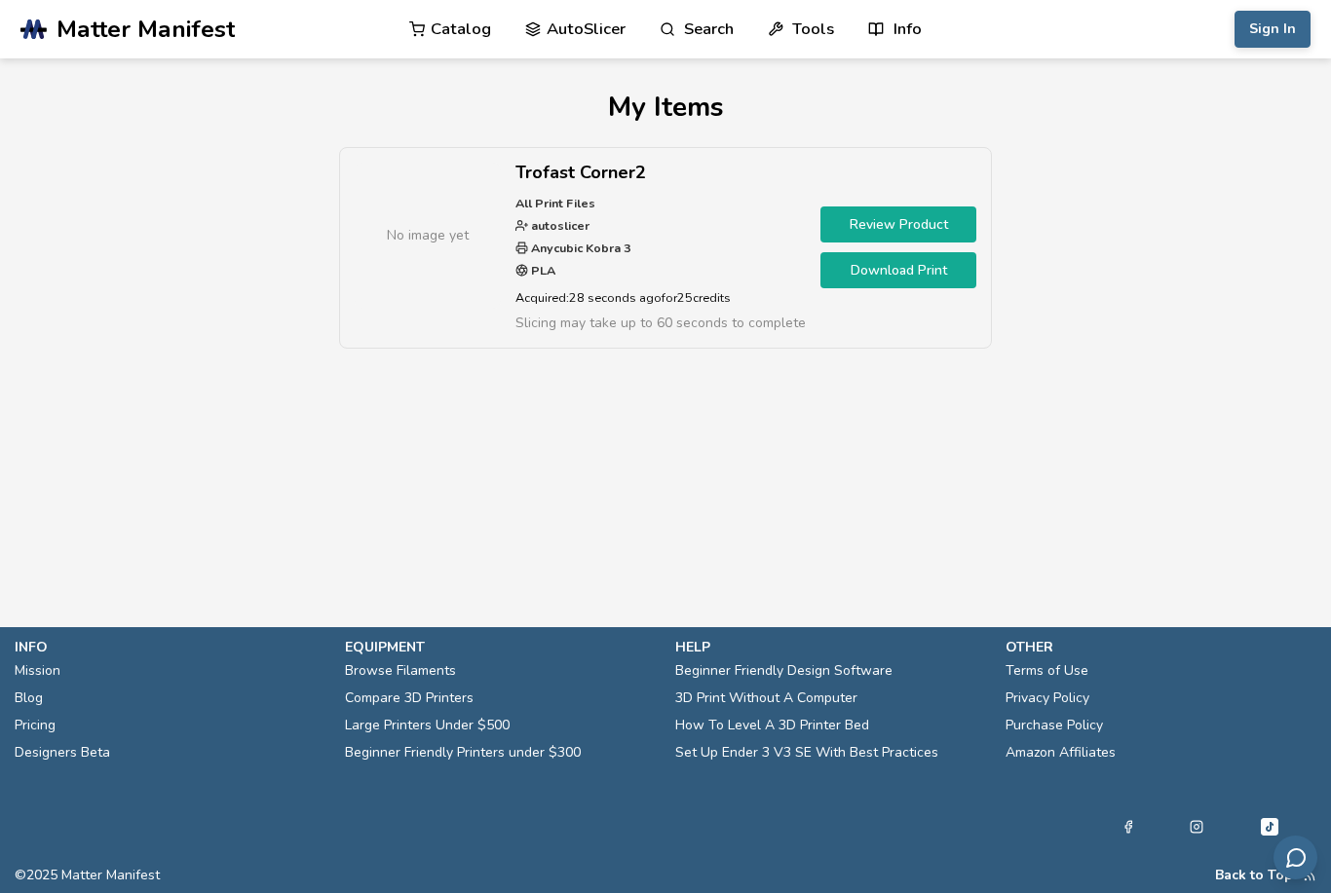
click at [920, 279] on link "Download Print" at bounding box center [898, 270] width 156 height 36
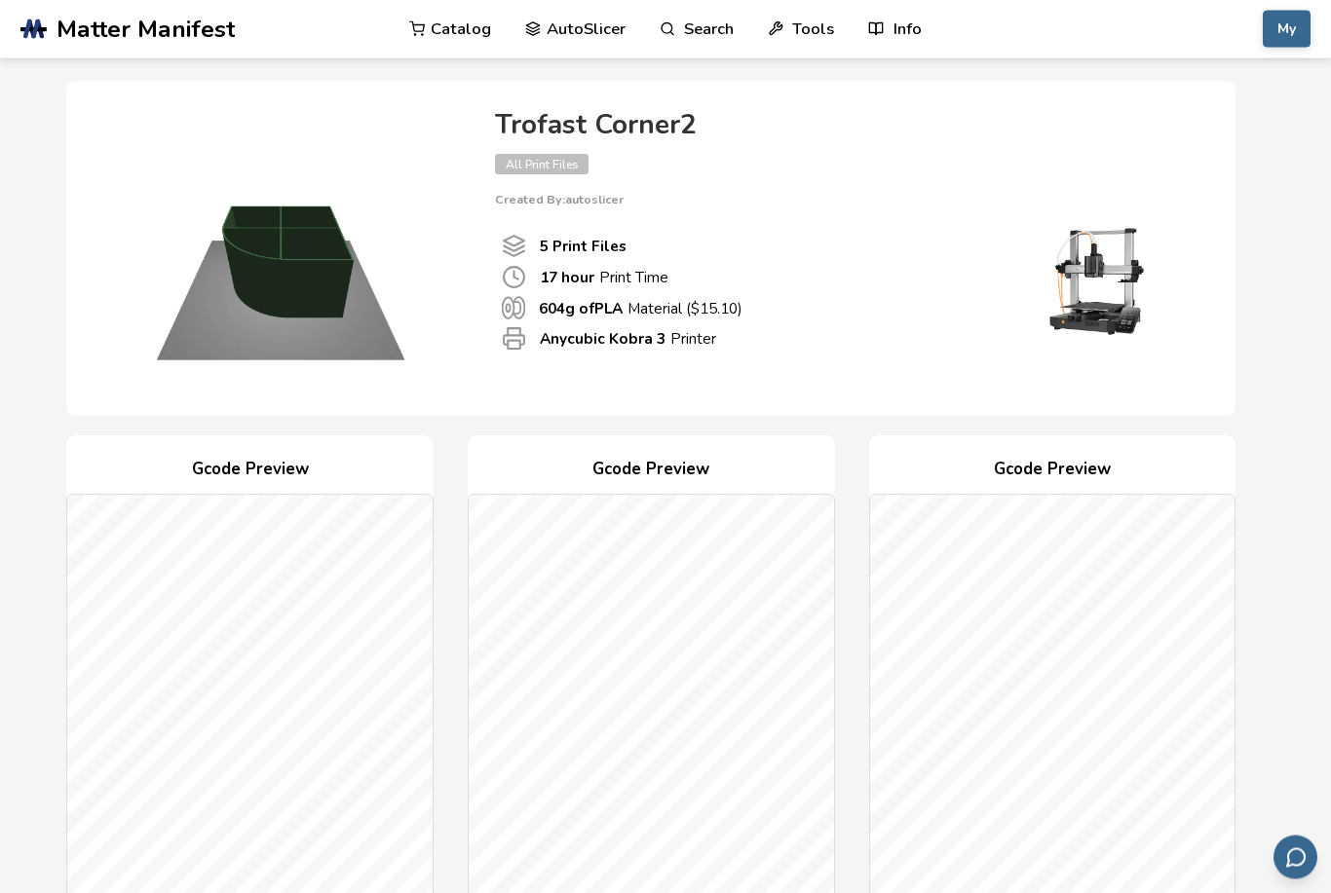
scroll to position [37, 0]
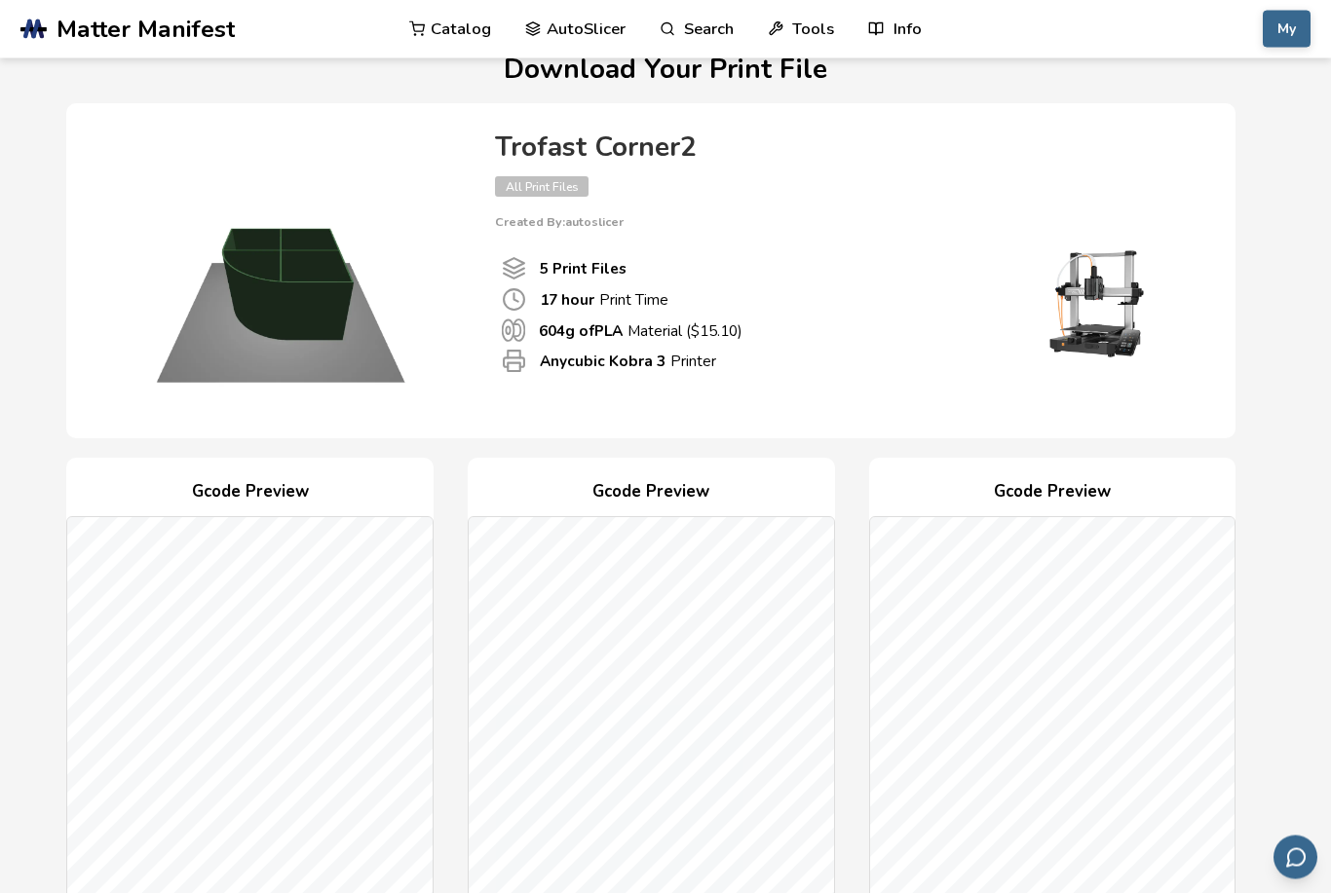
click at [558, 195] on span "All Print Files" at bounding box center [542, 187] width 94 height 20
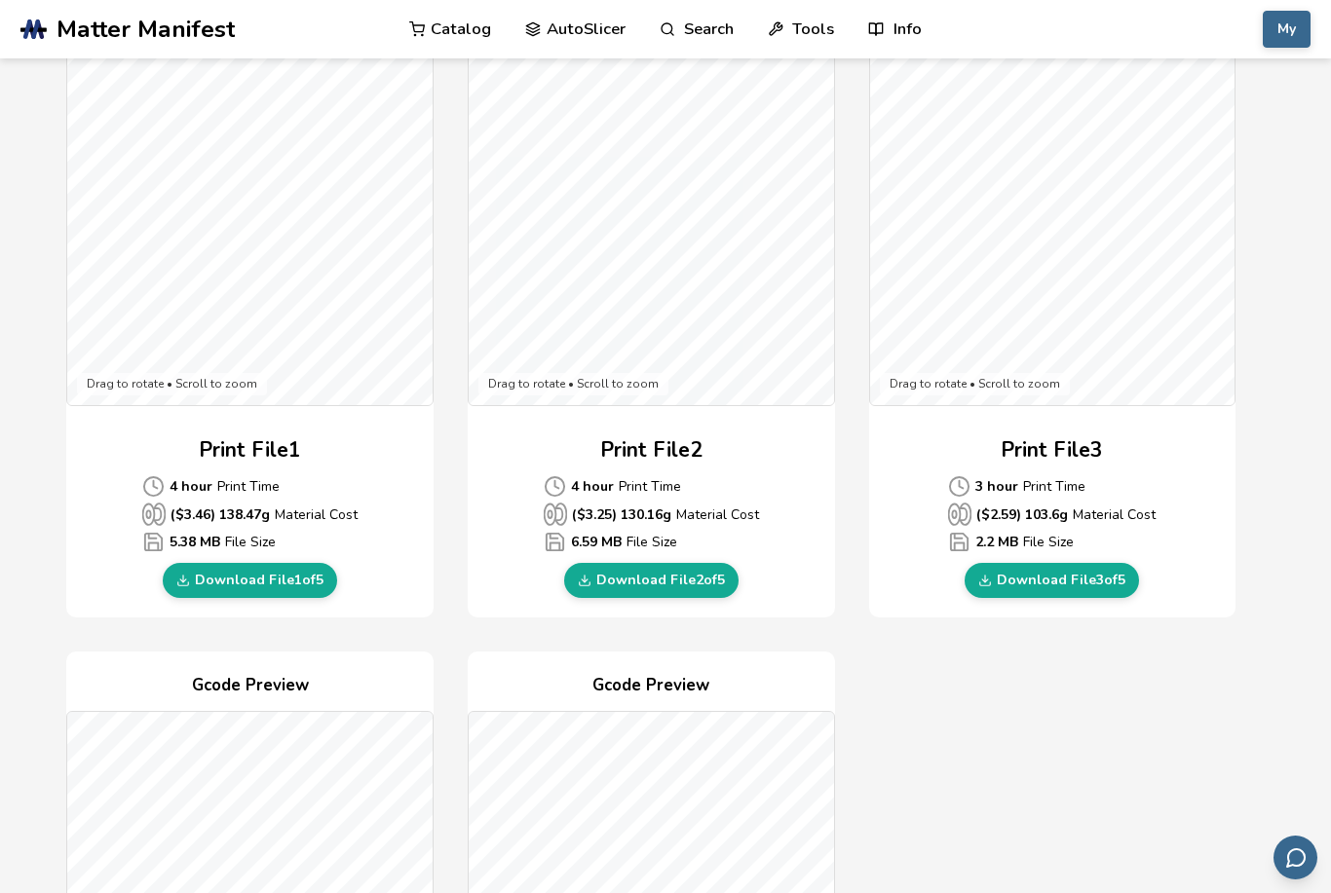
scroll to position [602, 0]
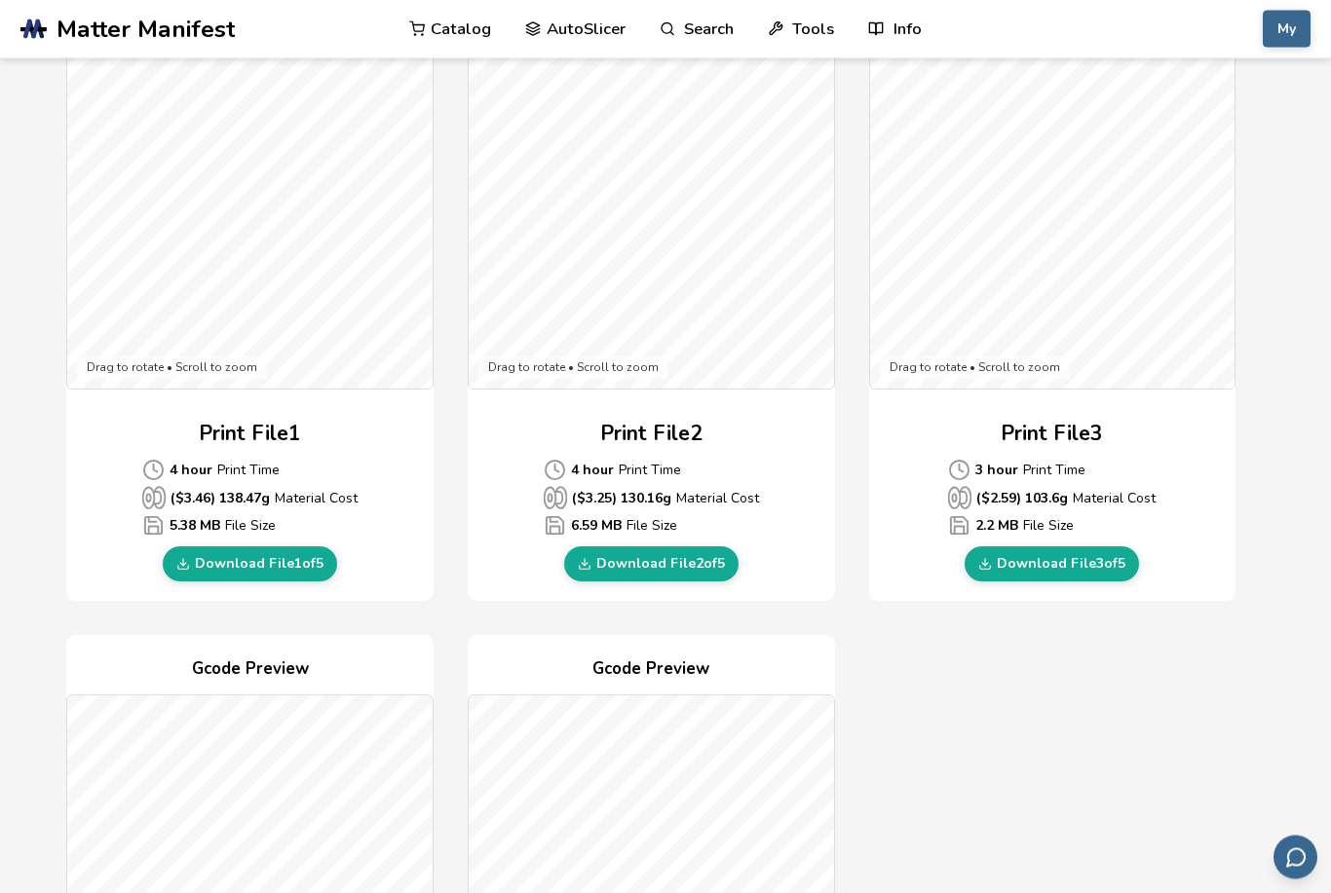
click at [271, 567] on link "Download File 1 of 5" at bounding box center [250, 565] width 174 height 35
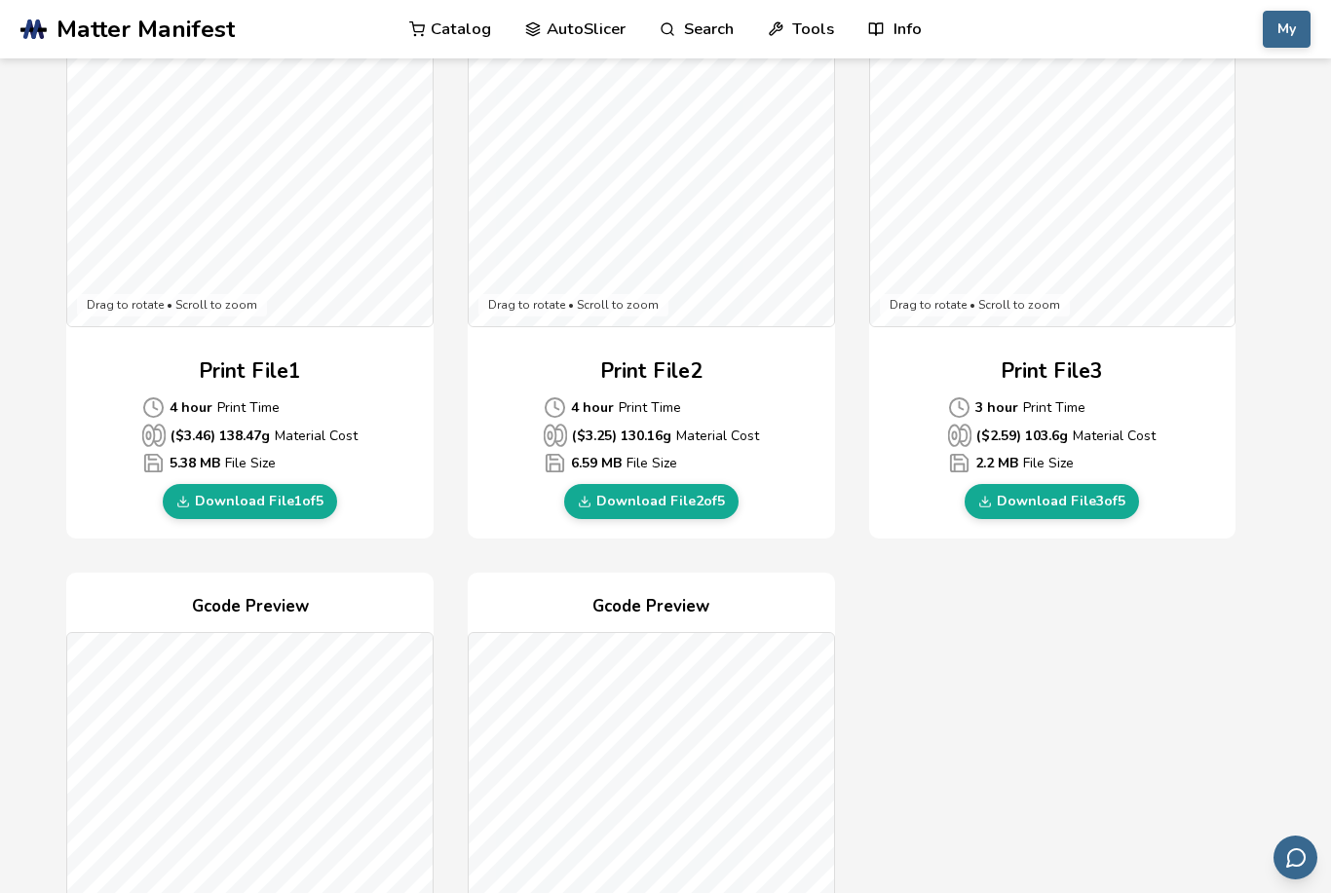
click at [690, 504] on link "Download File 2 of 5" at bounding box center [651, 501] width 174 height 35
click at [1072, 503] on link "Download File 3 of 5" at bounding box center [1051, 501] width 174 height 35
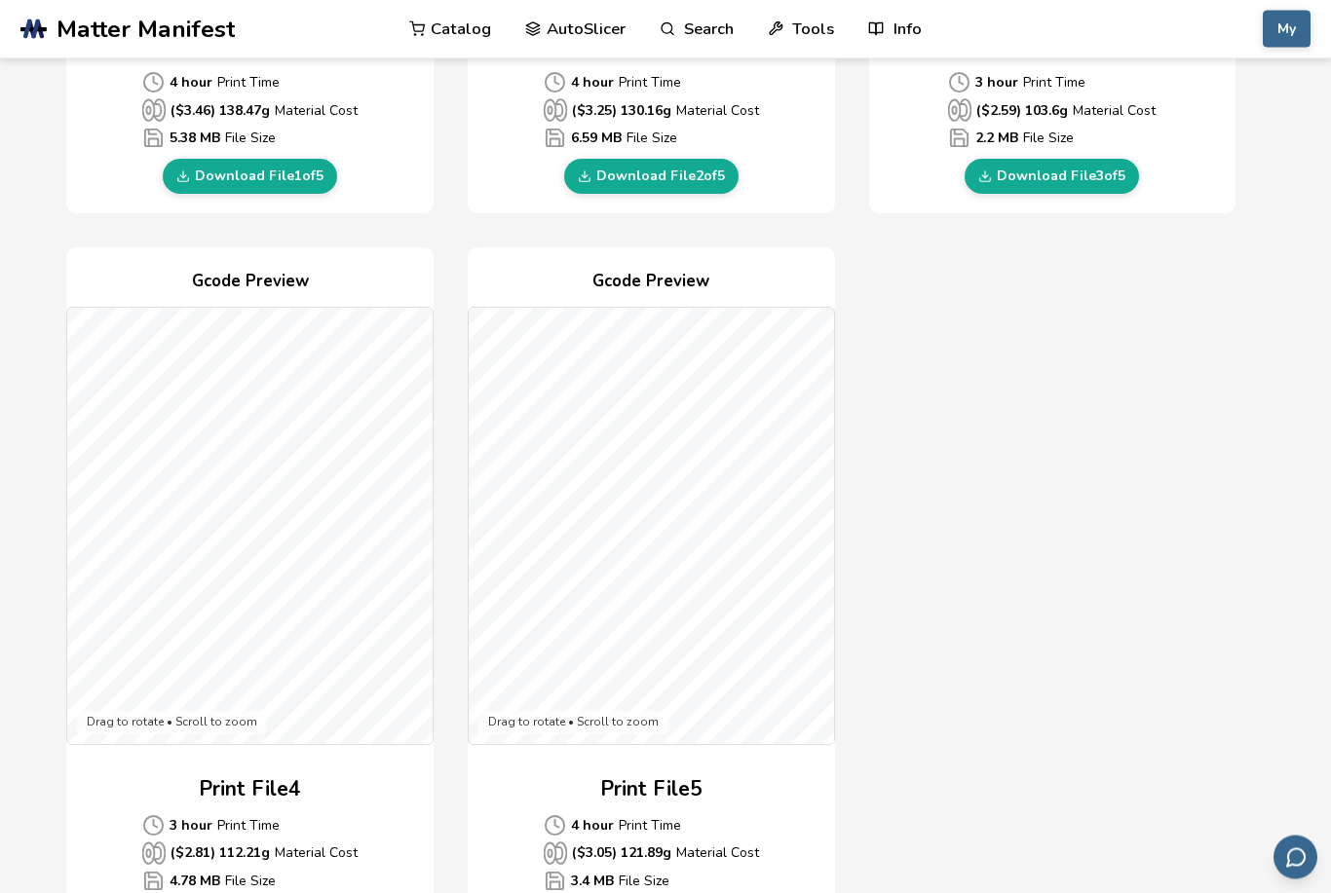
scroll to position [991, 0]
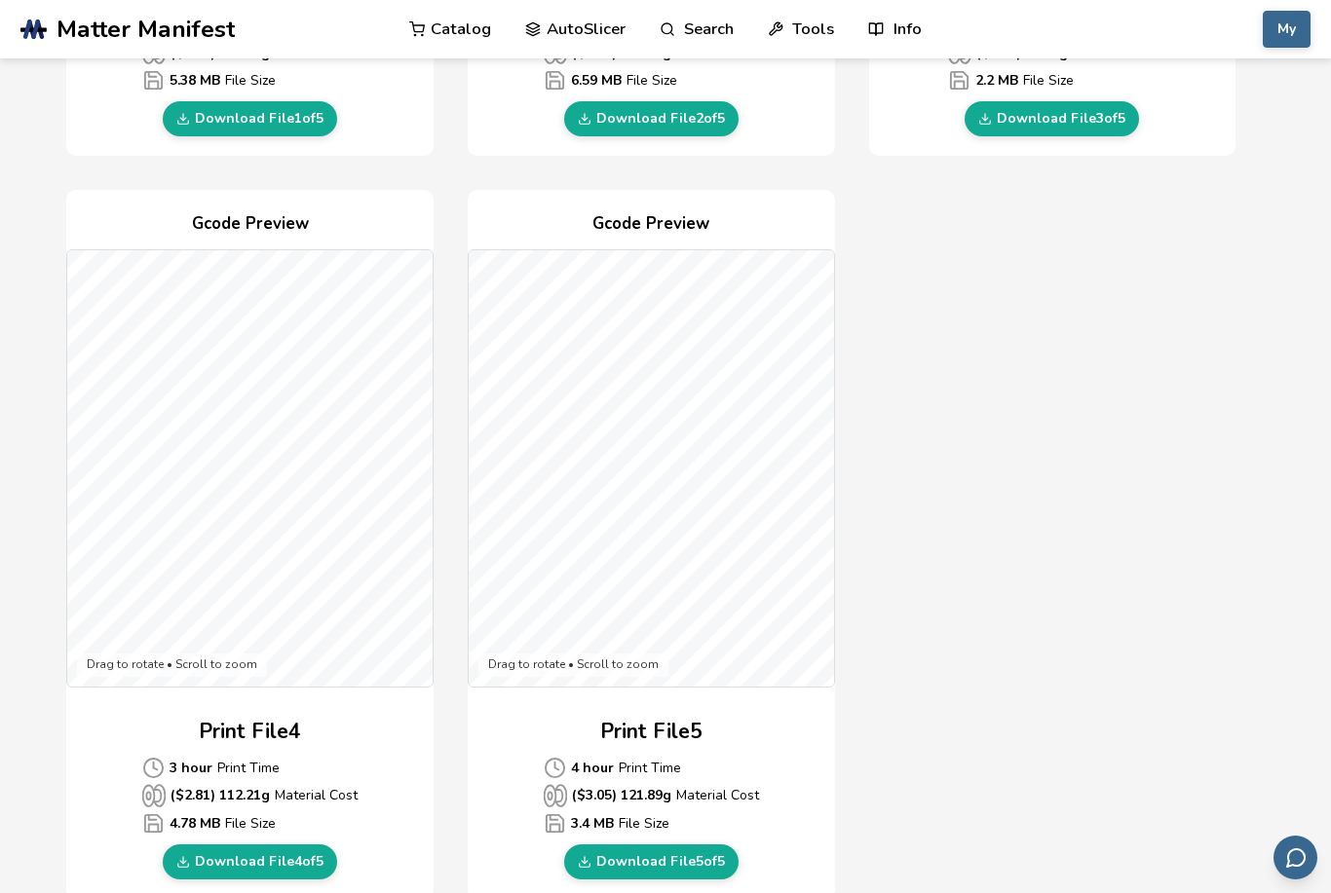
scroll to position [1053, 0]
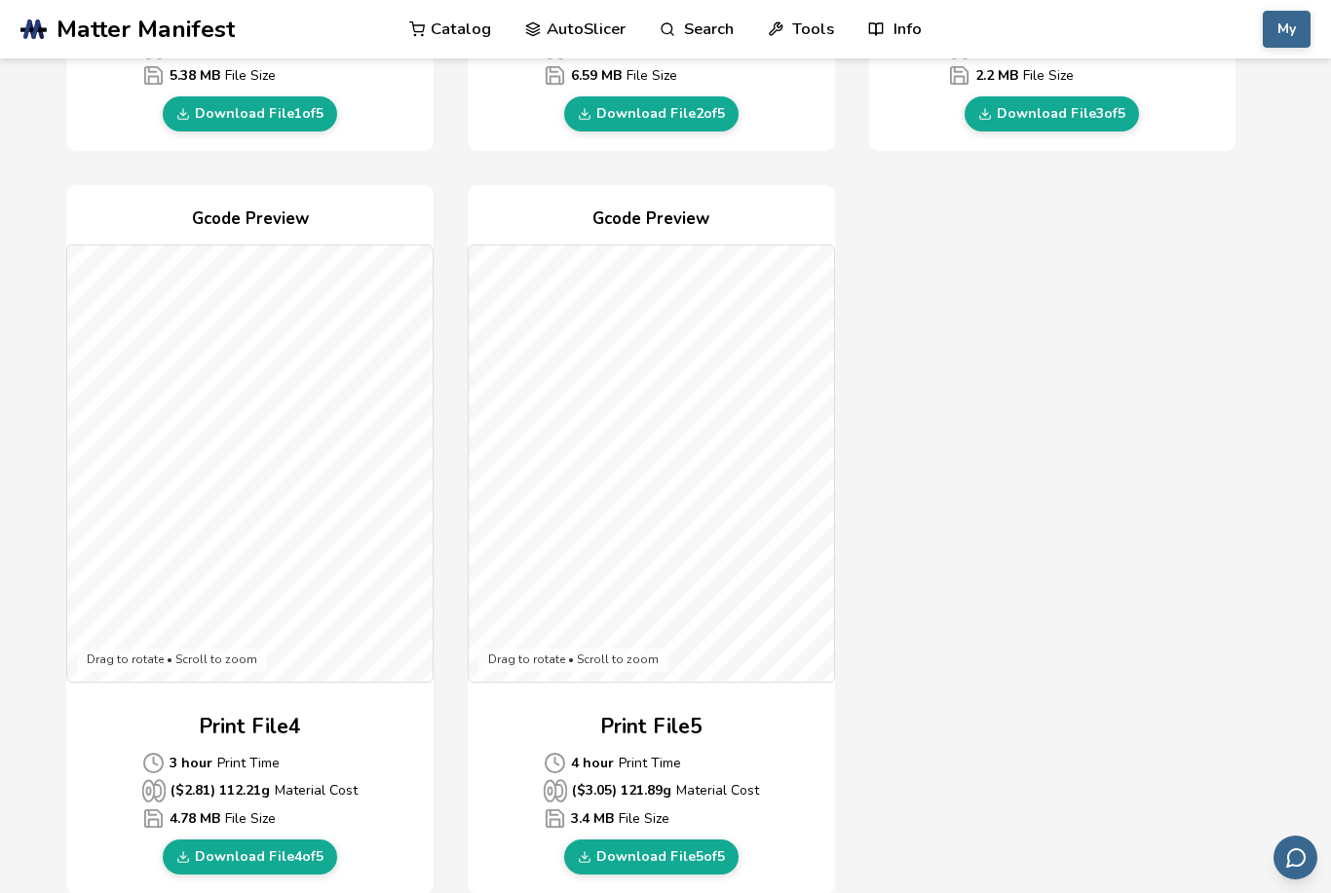
click at [670, 855] on link "Download File 5 of 5" at bounding box center [651, 857] width 174 height 35
click at [1033, 444] on div "Gcode Preview Drag to rotate • Scroll to zoom Print File 1 4 hour Print Time ($…" at bounding box center [650, 169] width 1169 height 1452
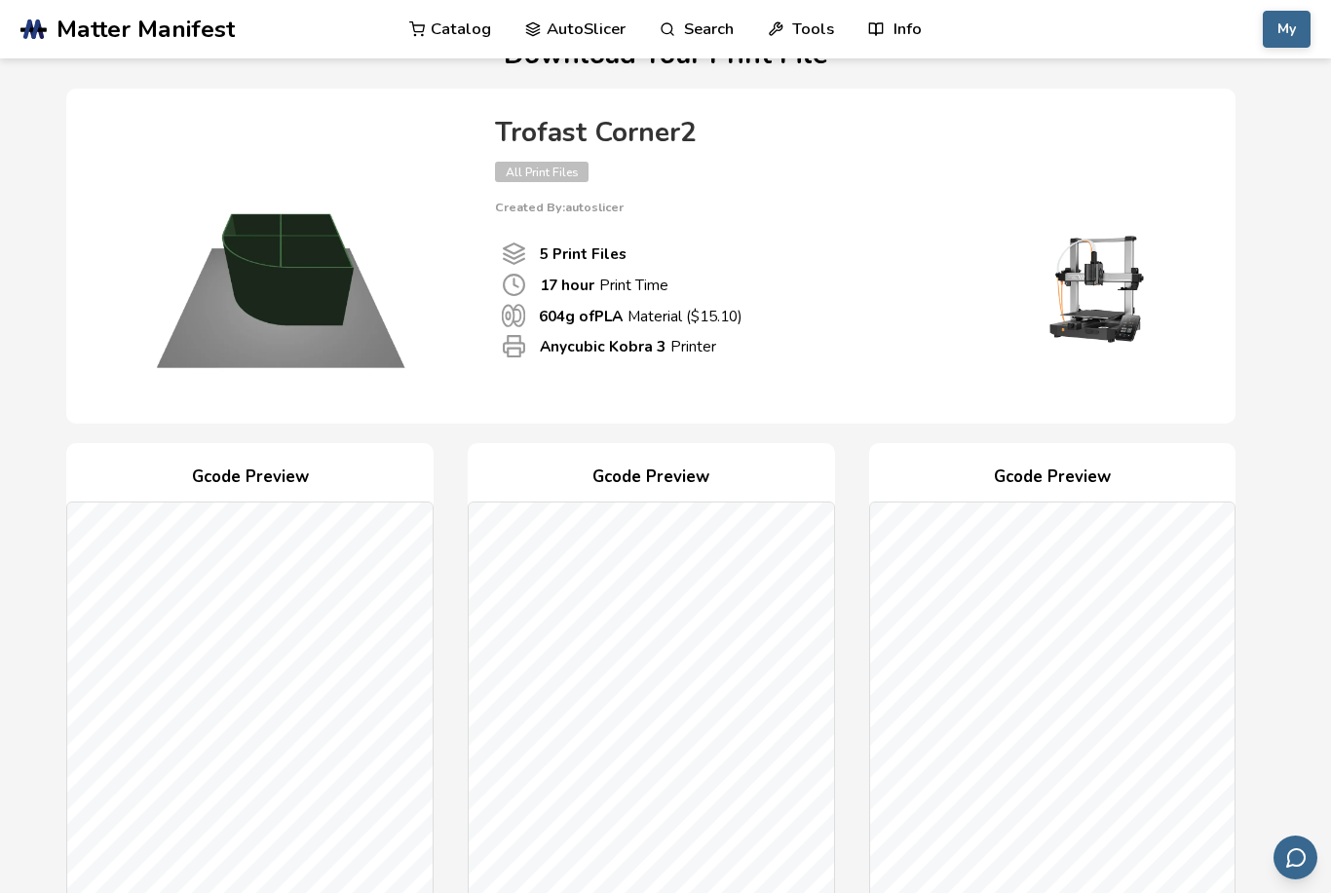
scroll to position [0, 0]
